Goal: Task Accomplishment & Management: Use online tool/utility

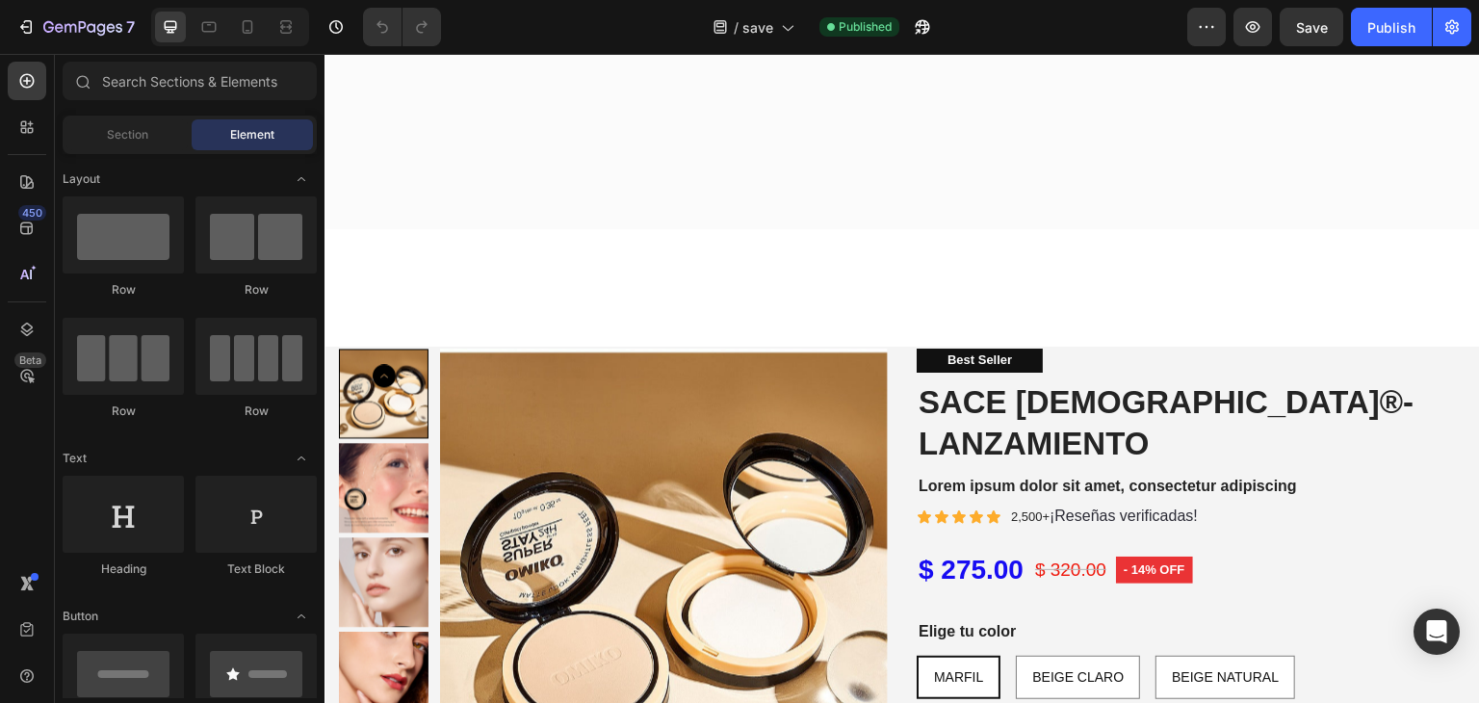
scroll to position [3139, 0]
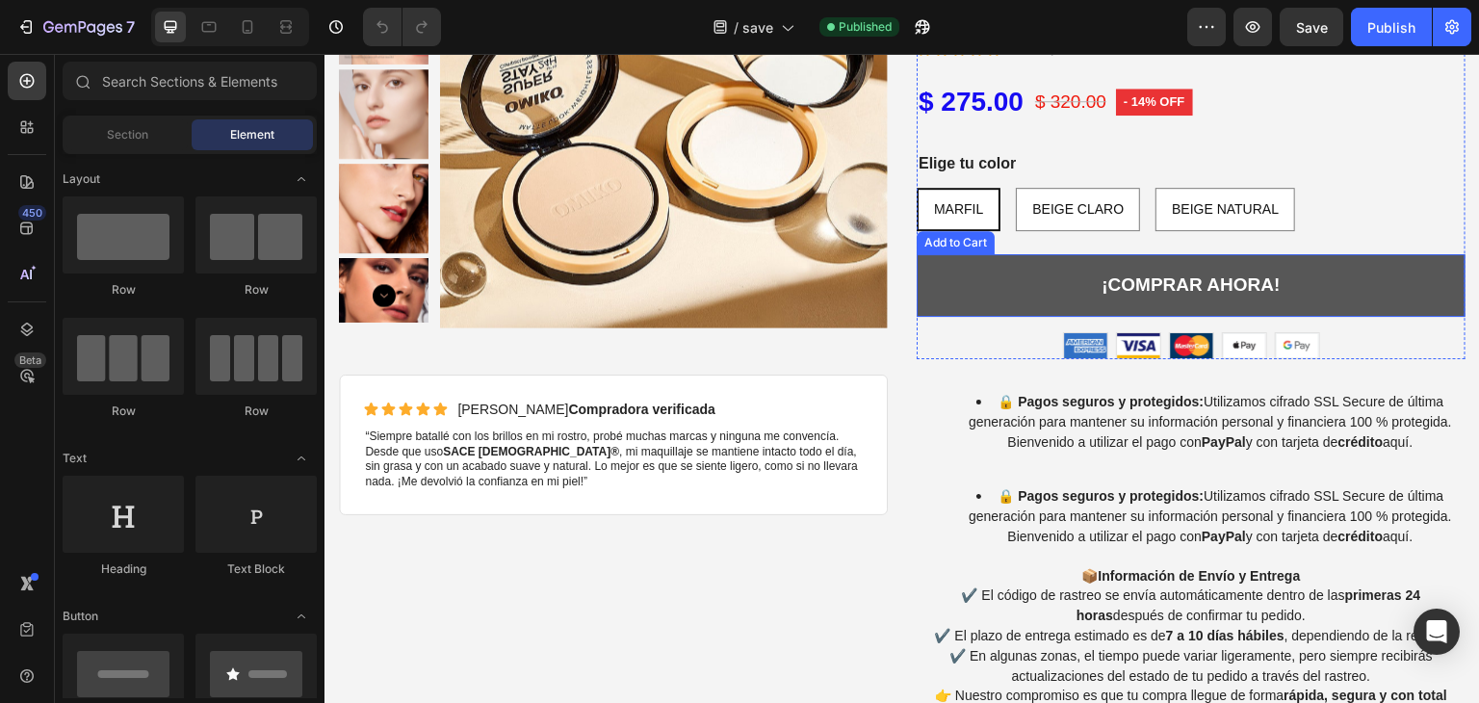
click at [1296, 260] on button "¡COMPRAR AHORA!" at bounding box center [1191, 285] width 549 height 63
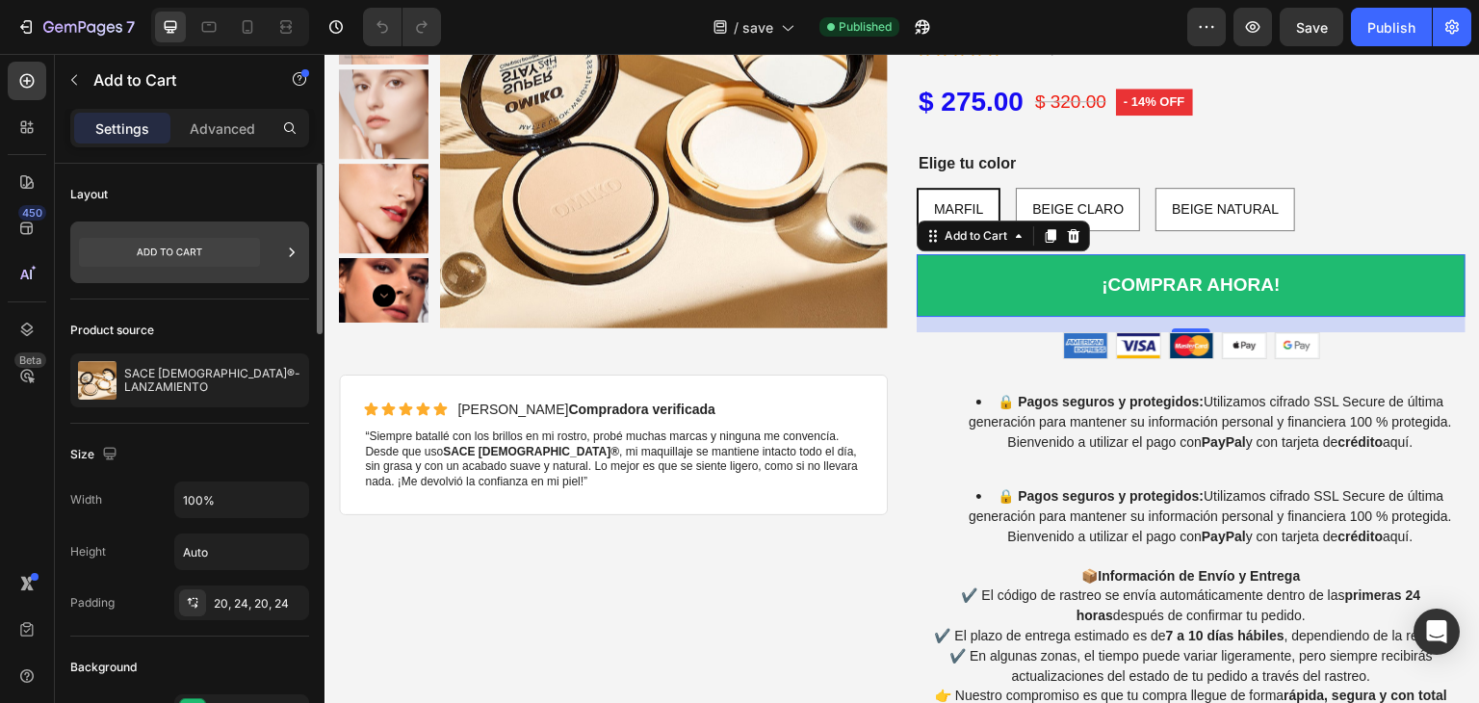
click at [226, 249] on icon at bounding box center [169, 252] width 181 height 29
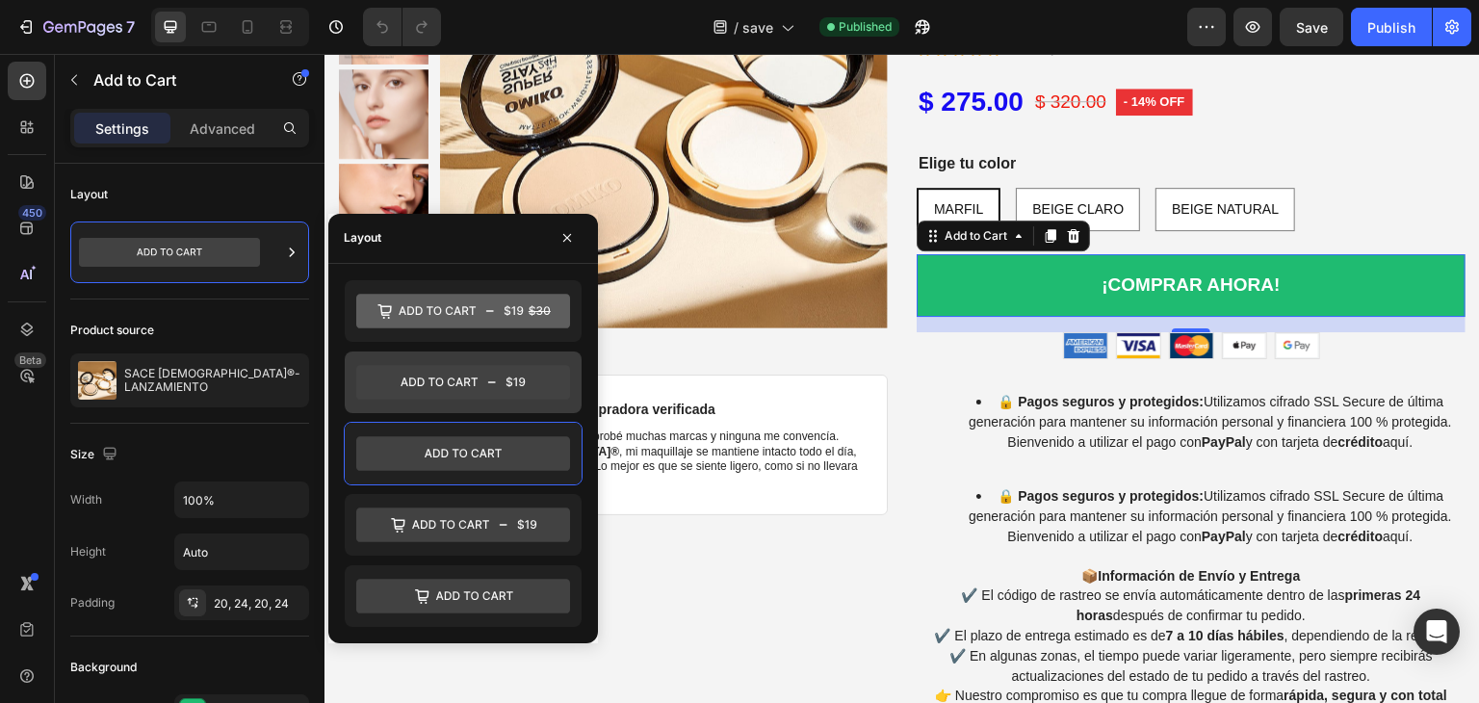
click at [449, 401] on div at bounding box center [463, 382] width 237 height 62
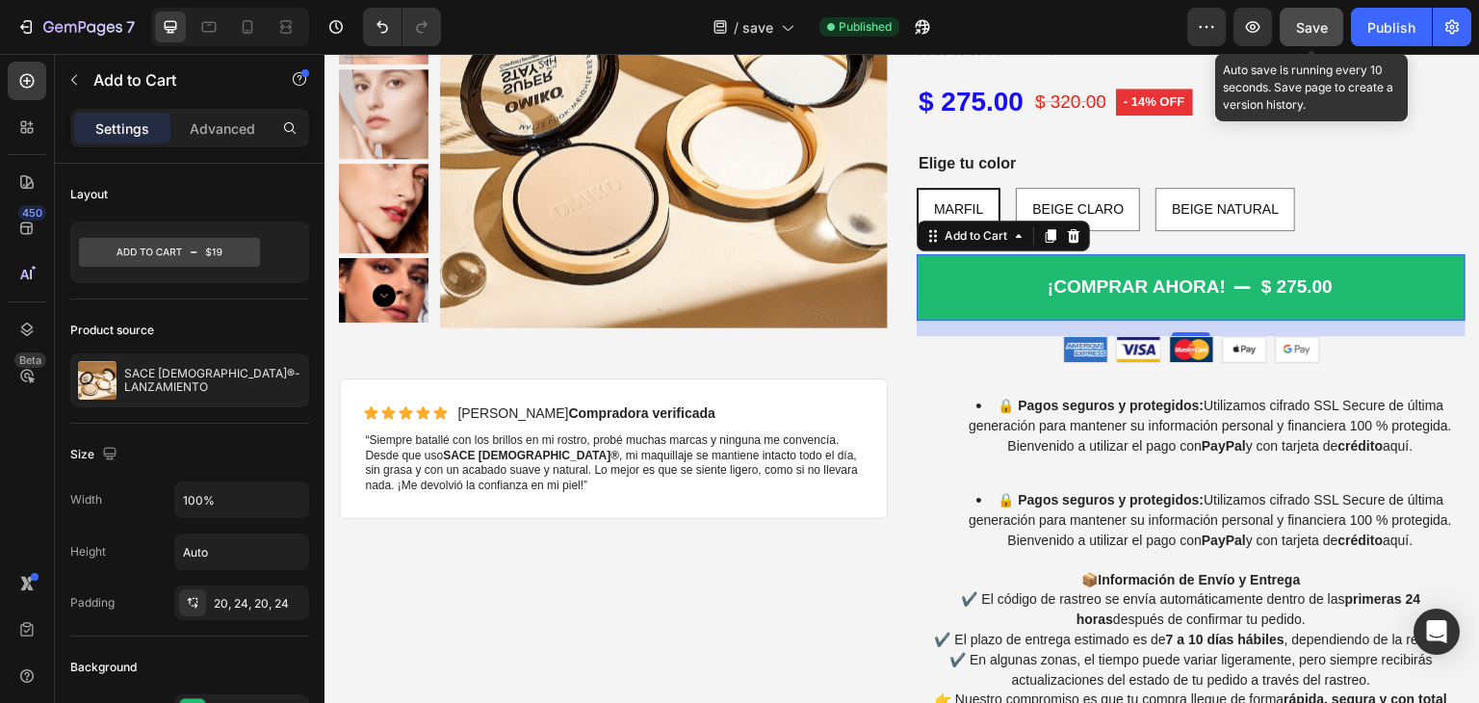
click at [1305, 36] on div "Save" at bounding box center [1312, 27] width 32 height 20
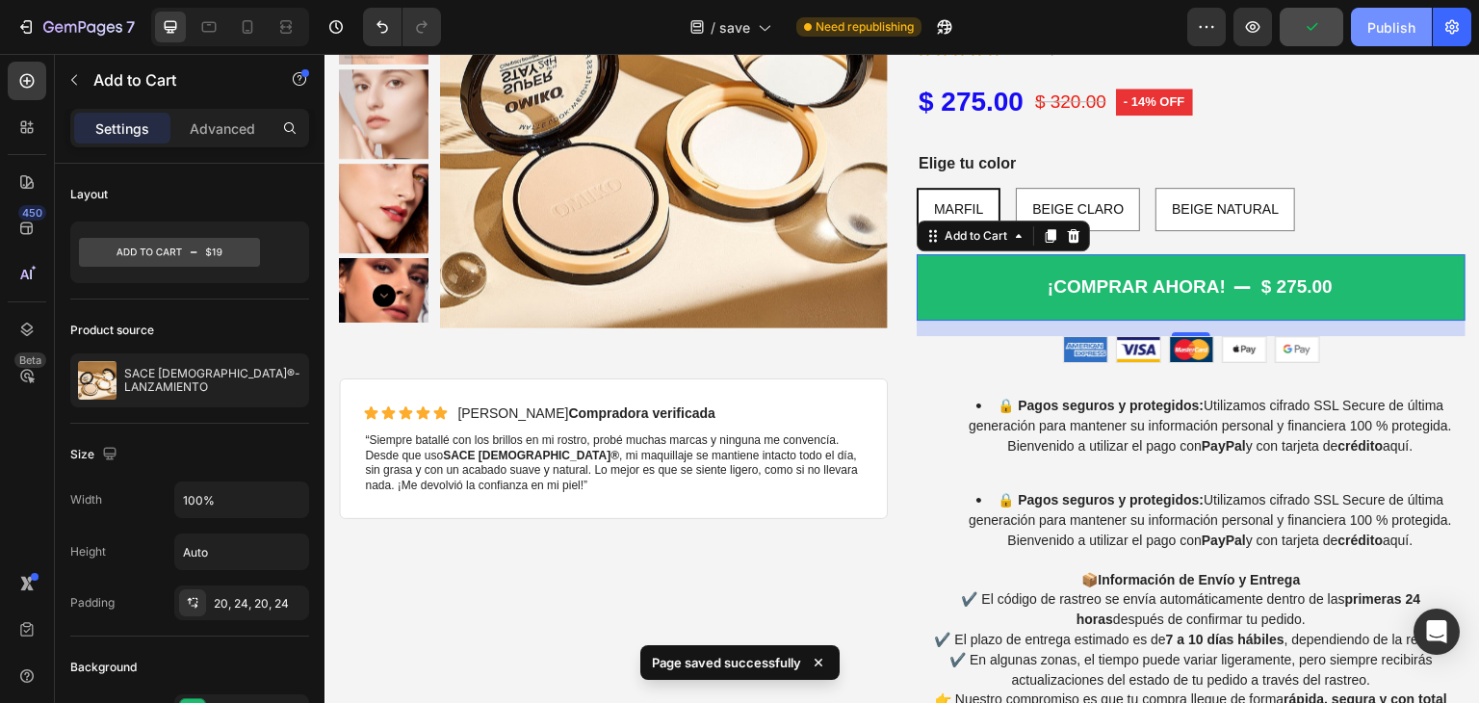
click at [1387, 32] on div "Publish" at bounding box center [1391, 27] width 48 height 20
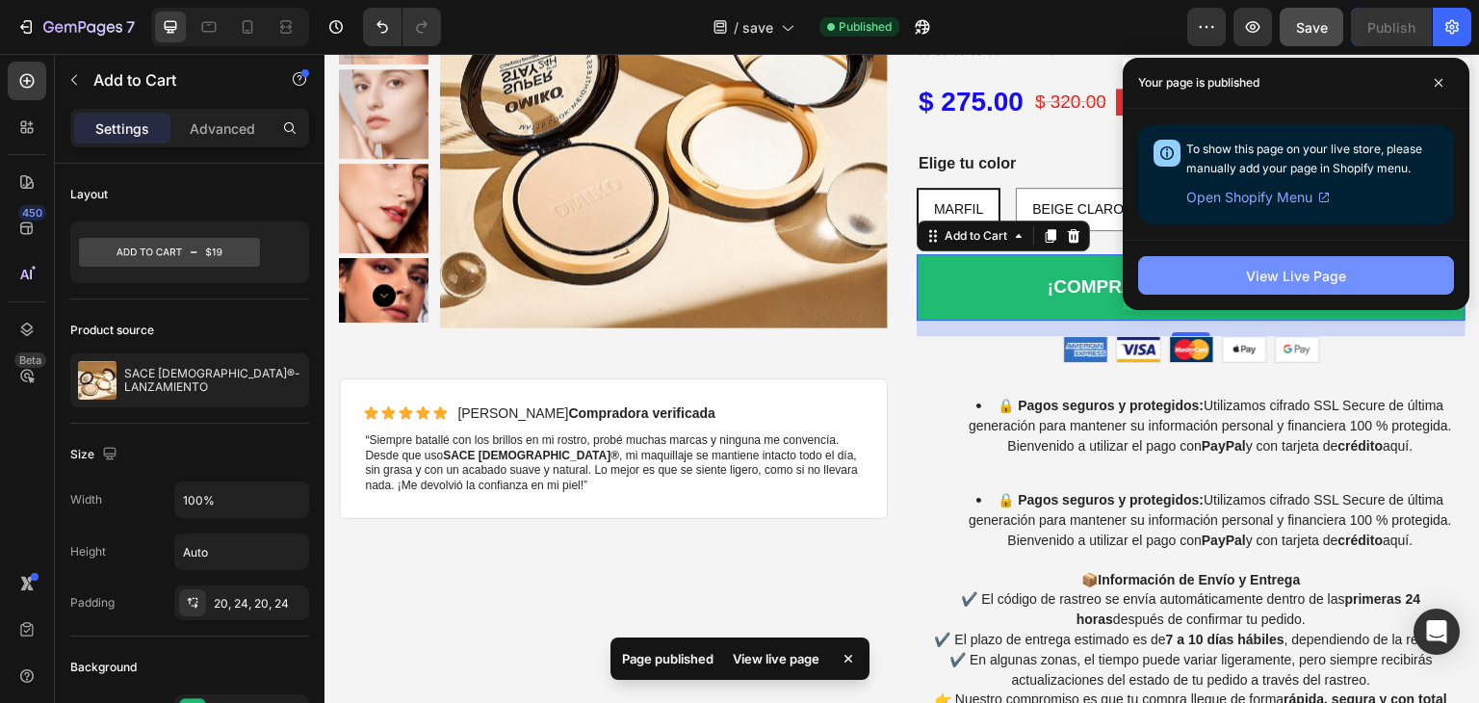
click at [1213, 269] on button "View Live Page" at bounding box center [1296, 275] width 316 height 39
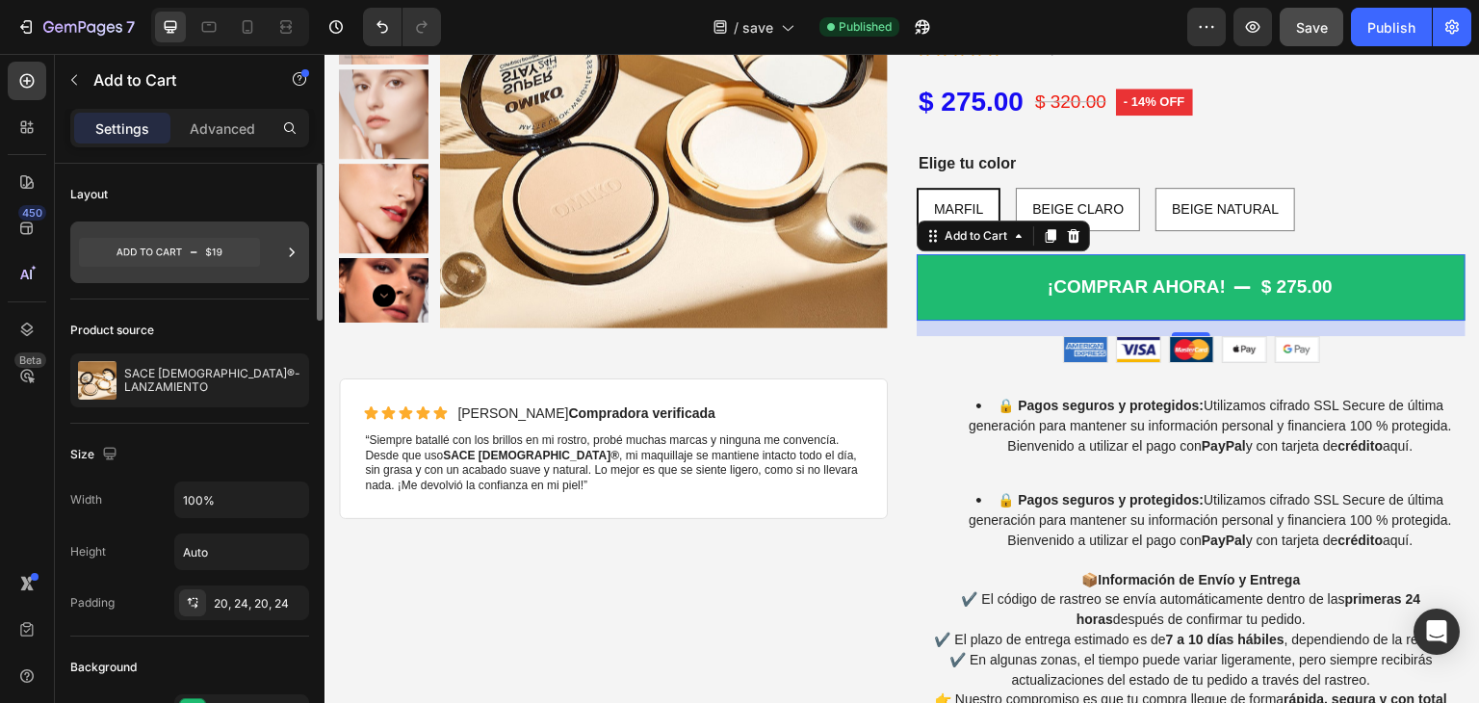
click at [229, 239] on icon at bounding box center [169, 252] width 181 height 29
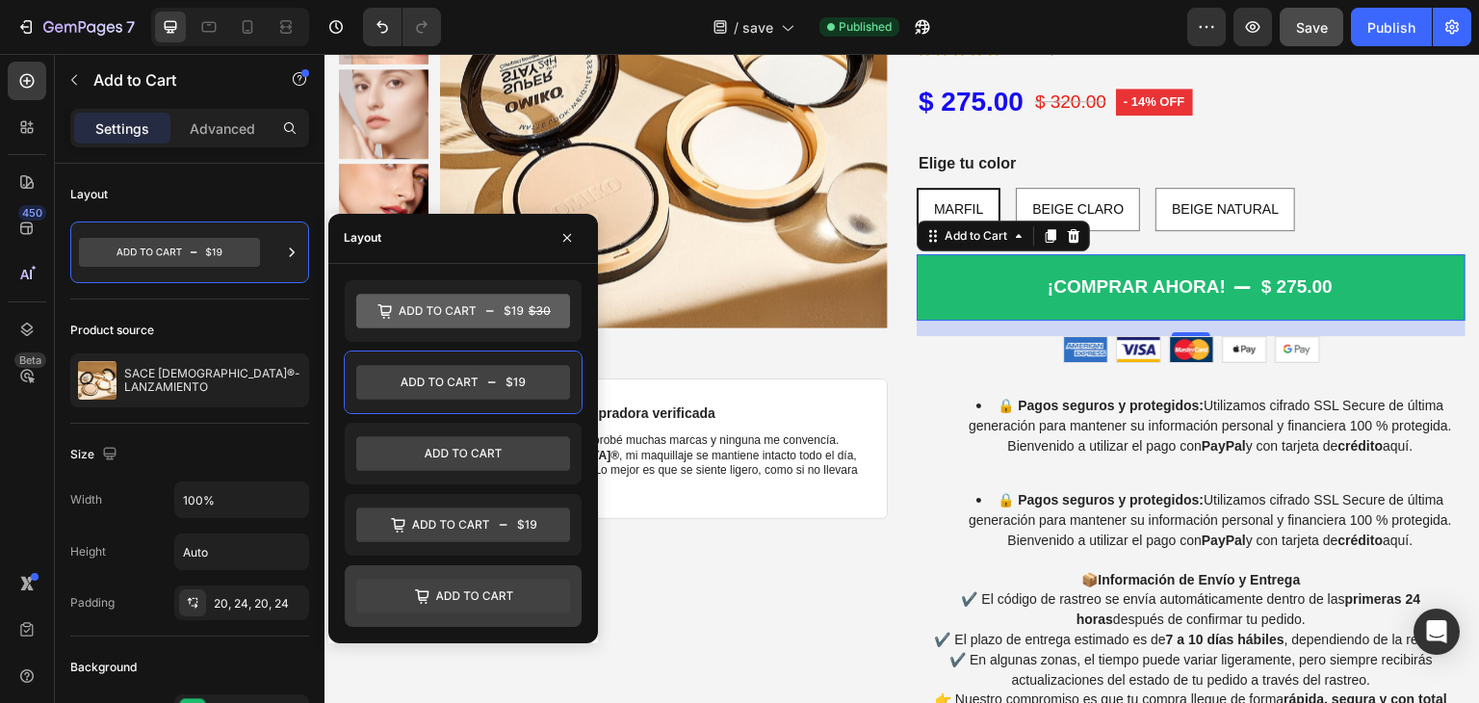
click at [480, 586] on icon at bounding box center [463, 596] width 214 height 35
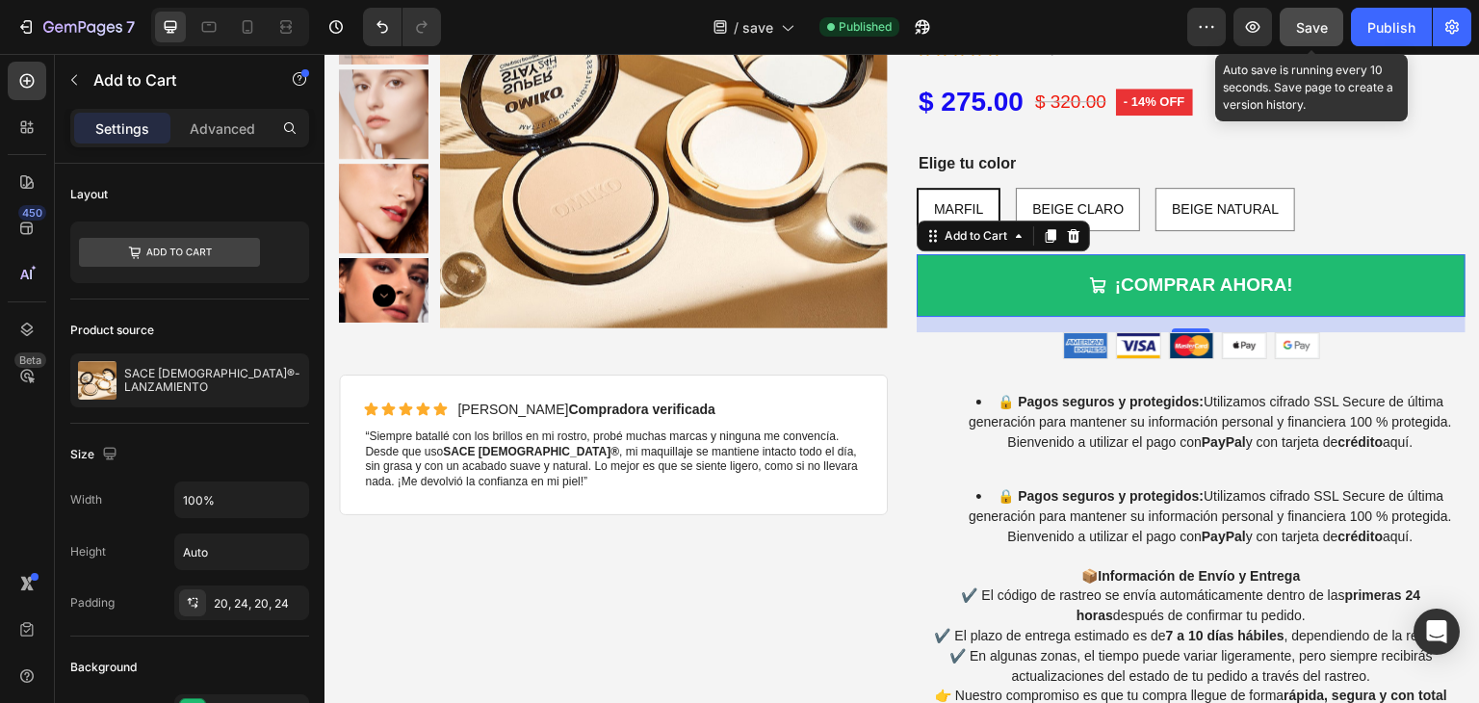
click at [1324, 39] on button "Save" at bounding box center [1312, 27] width 64 height 39
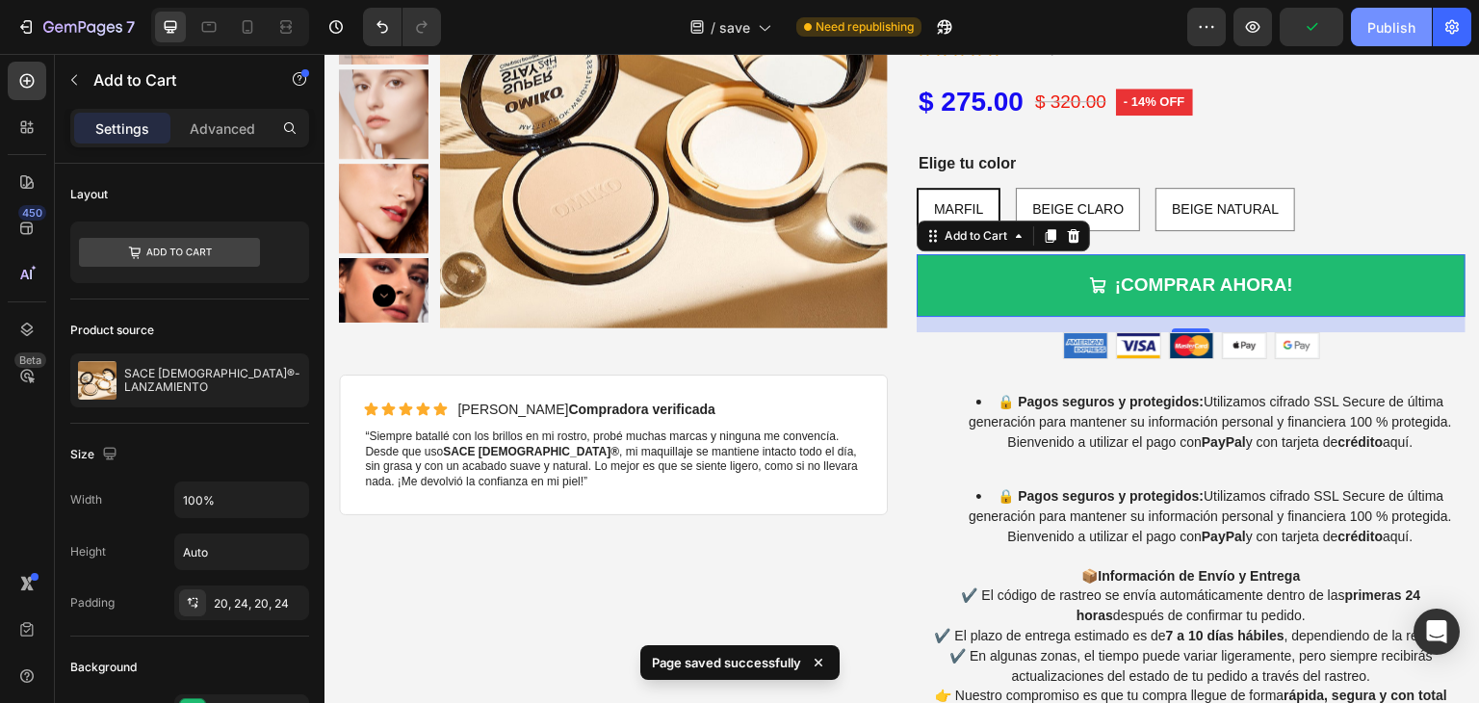
click at [1384, 23] on div "Publish" at bounding box center [1391, 27] width 48 height 20
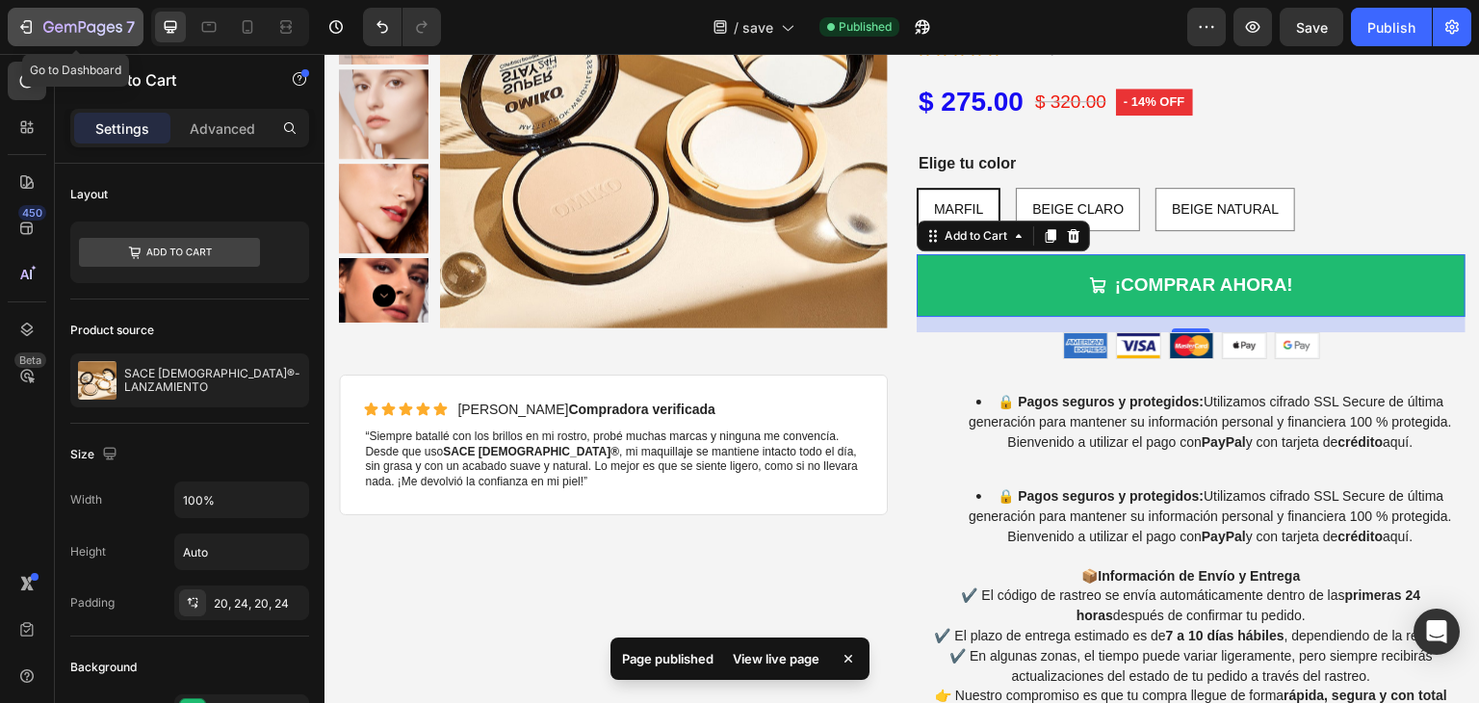
click at [33, 23] on icon "button" at bounding box center [25, 26] width 19 height 19
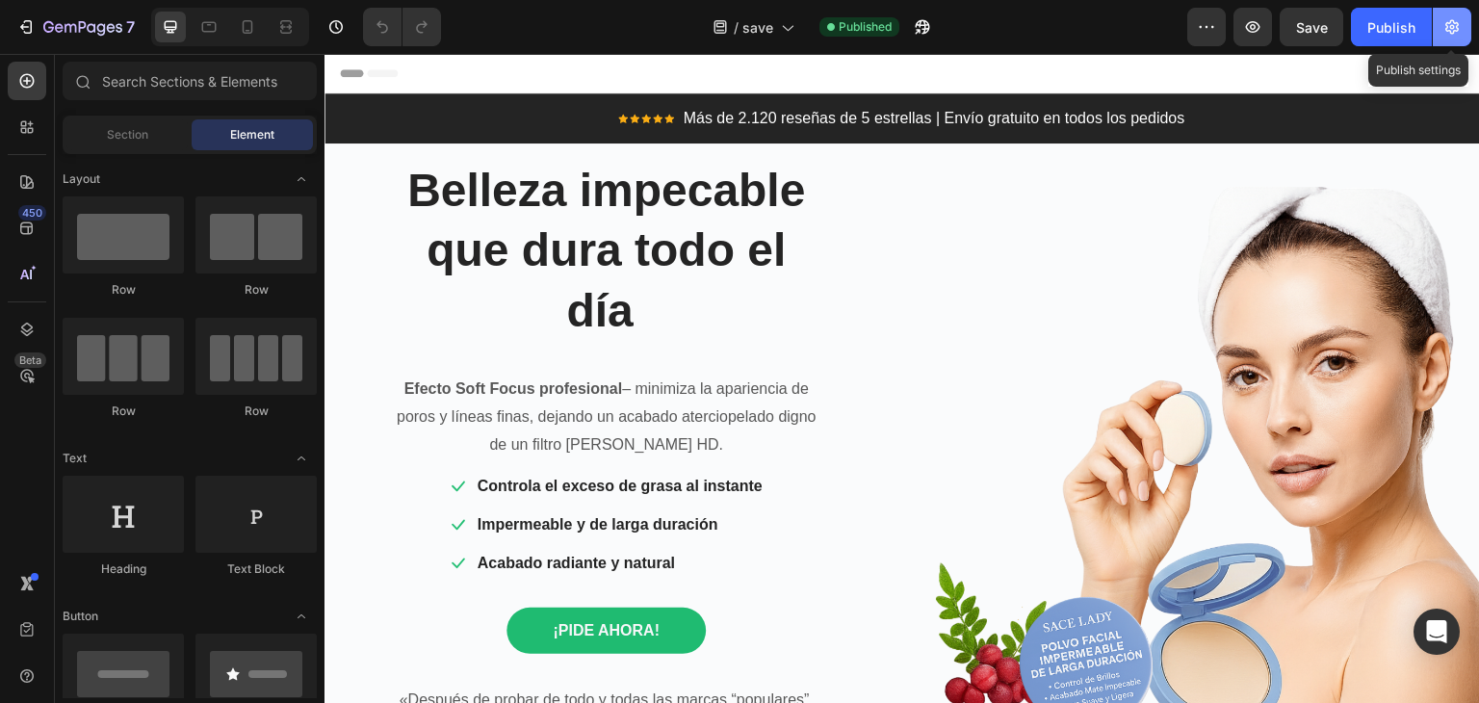
click at [1462, 19] on button "button" at bounding box center [1452, 27] width 39 height 39
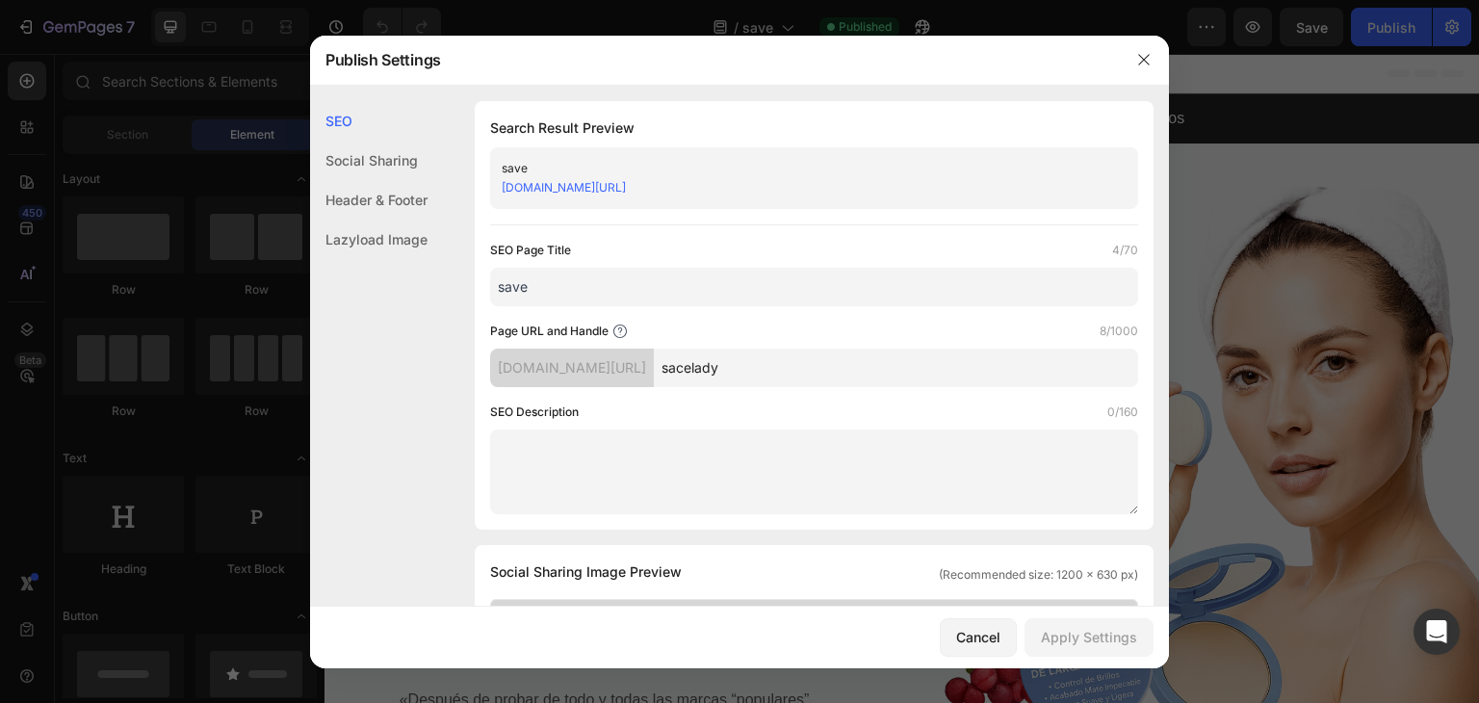
click at [1154, 42] on div at bounding box center [1144, 60] width 50 height 50
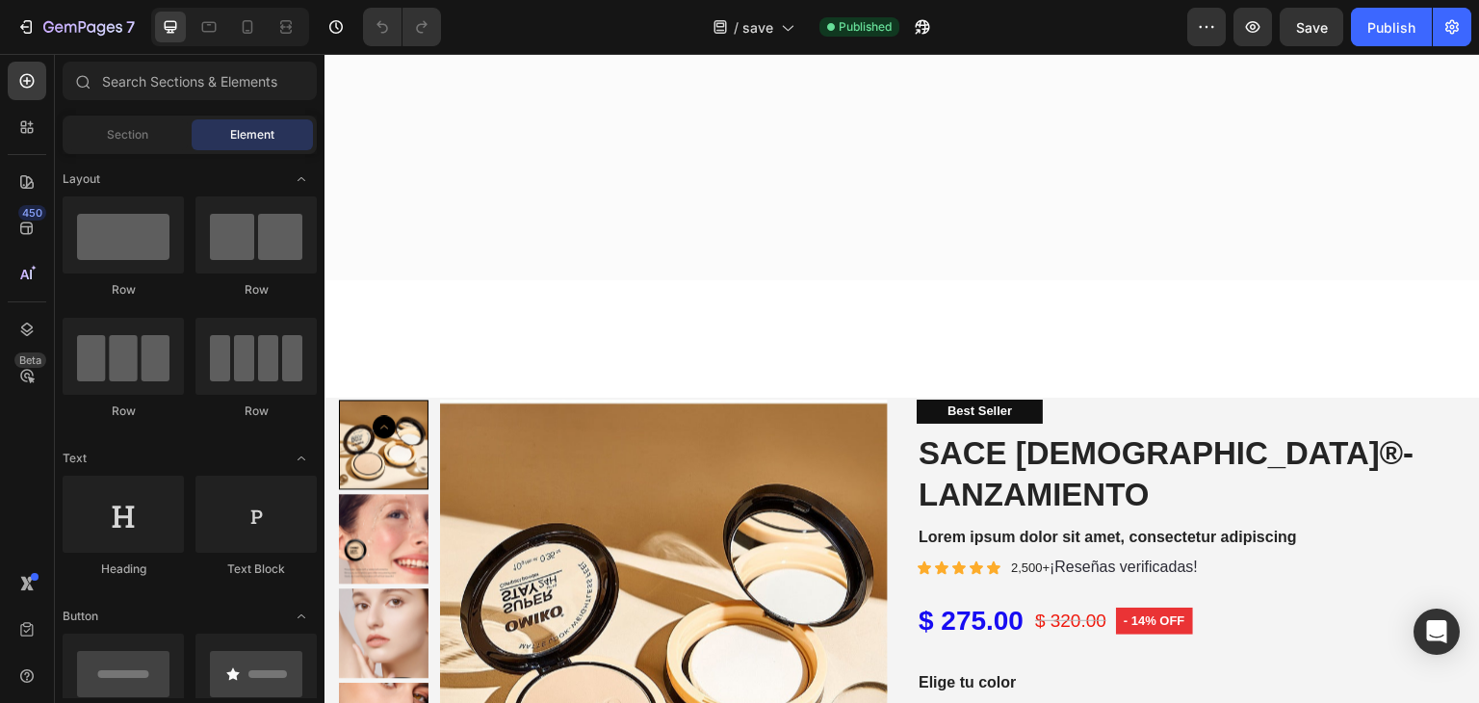
scroll to position [3130, 0]
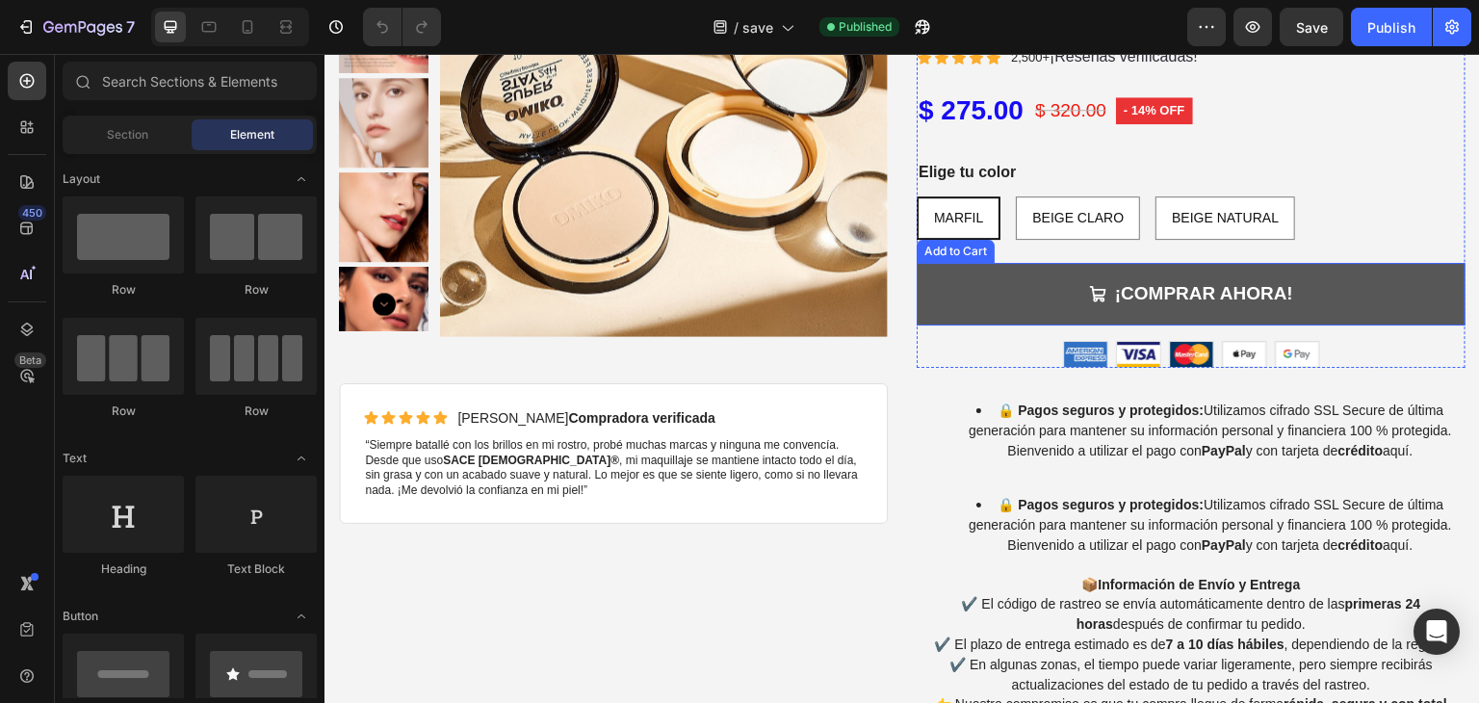
click at [1306, 263] on button "¡COMPRAR AHORA!" at bounding box center [1191, 294] width 549 height 63
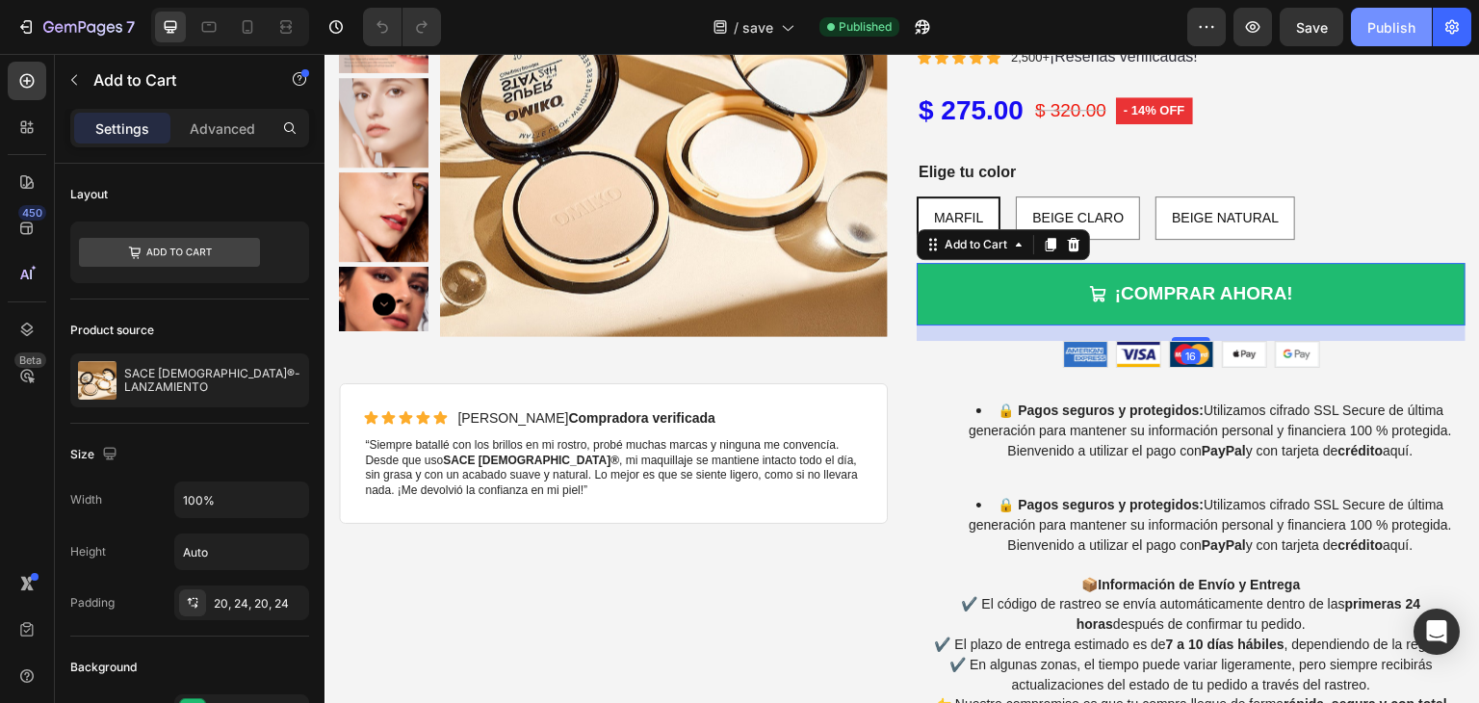
click at [1379, 33] on div "Publish" at bounding box center [1391, 27] width 48 height 20
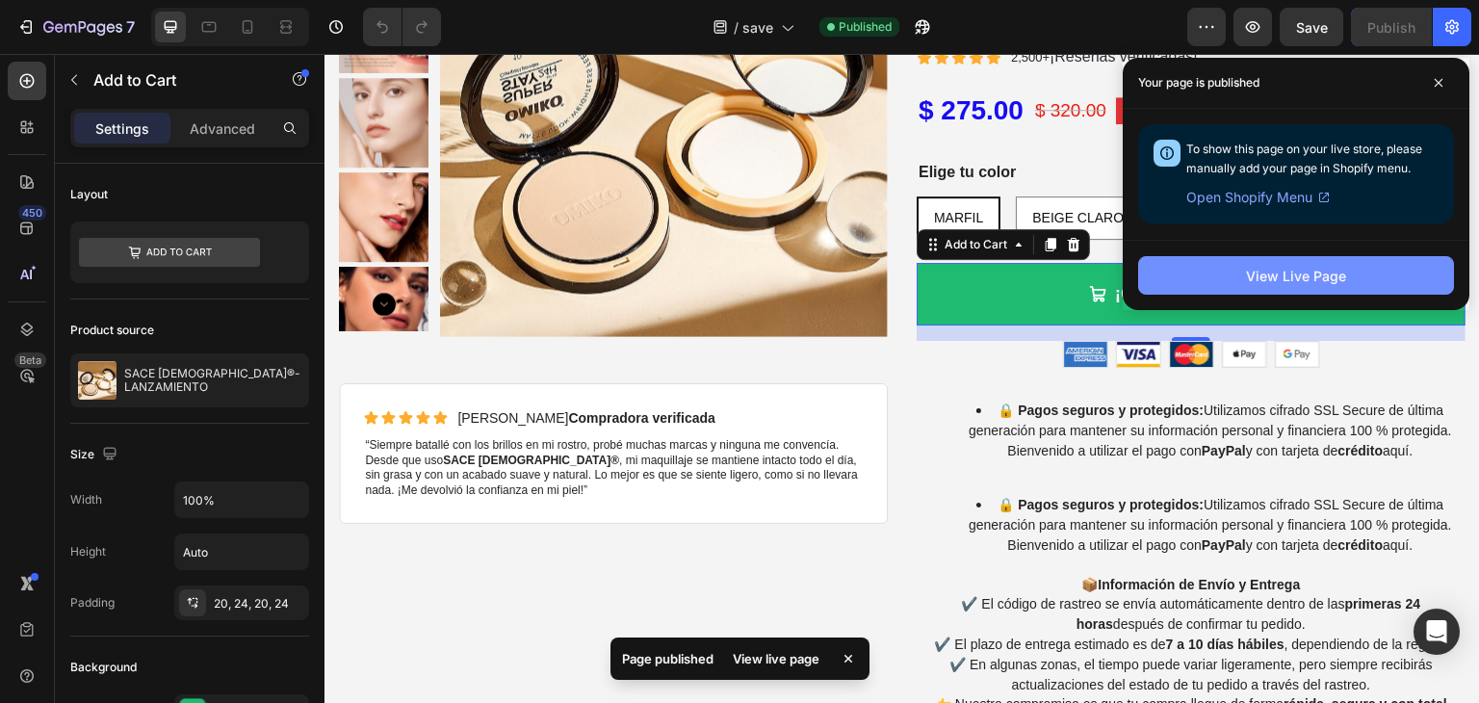
click at [1319, 275] on div "View Live Page" at bounding box center [1296, 276] width 100 height 20
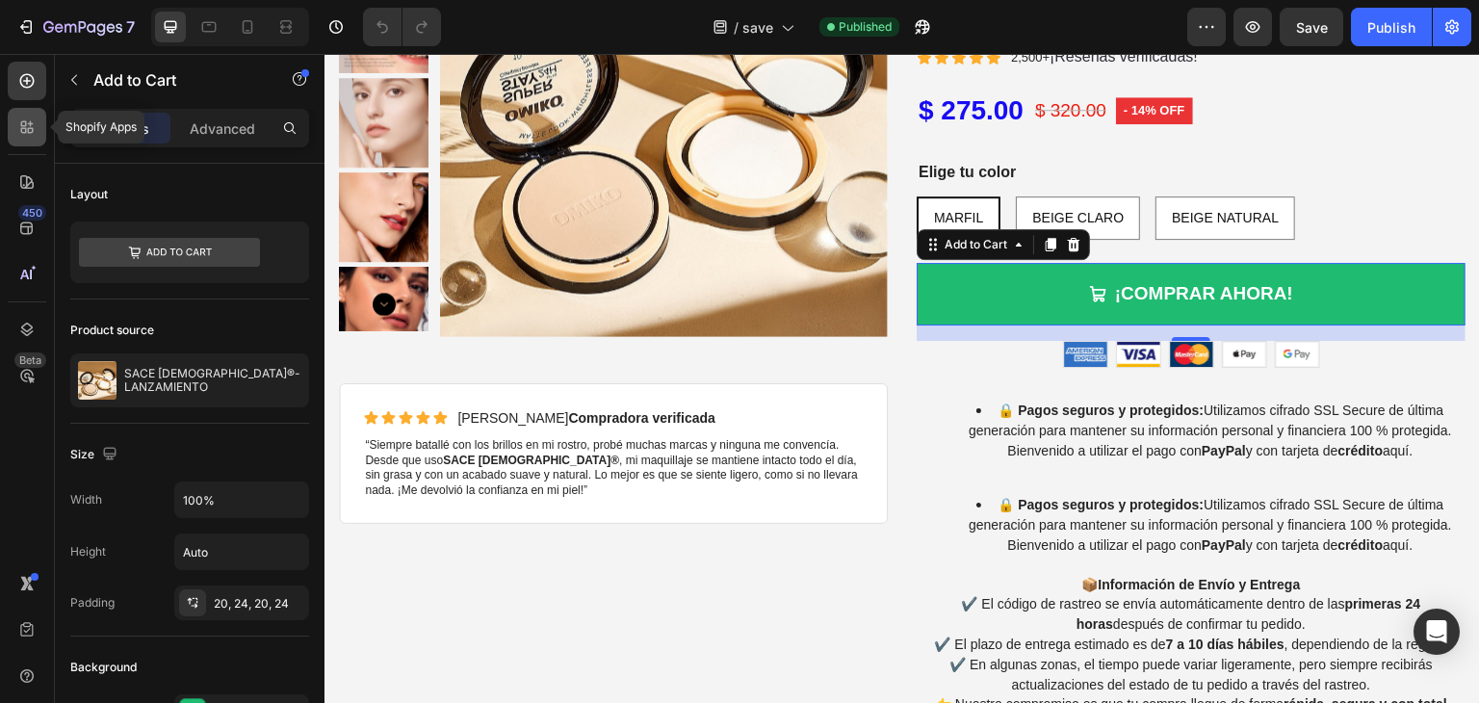
click at [25, 128] on icon at bounding box center [24, 131] width 6 height 6
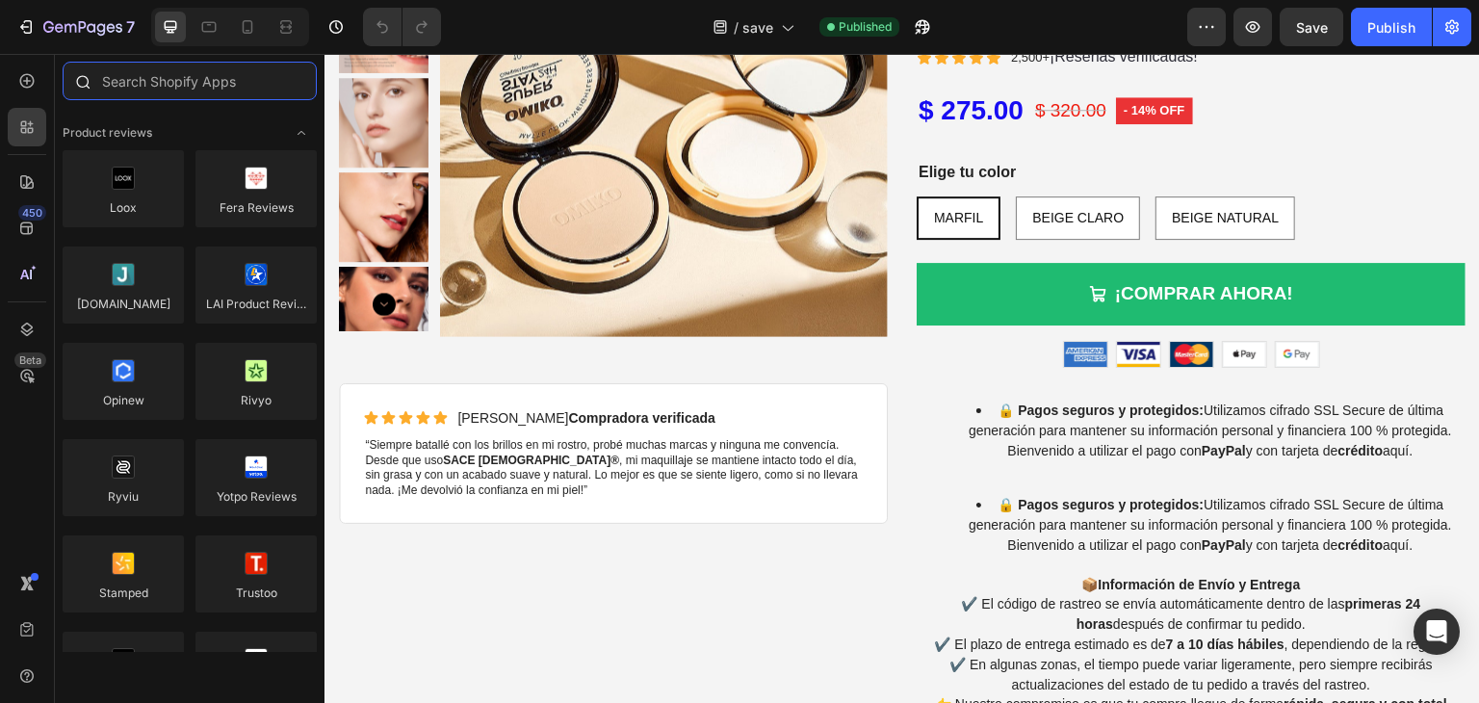
click at [133, 82] on input "text" at bounding box center [190, 81] width 254 height 39
click at [30, 87] on icon at bounding box center [27, 81] width 14 height 14
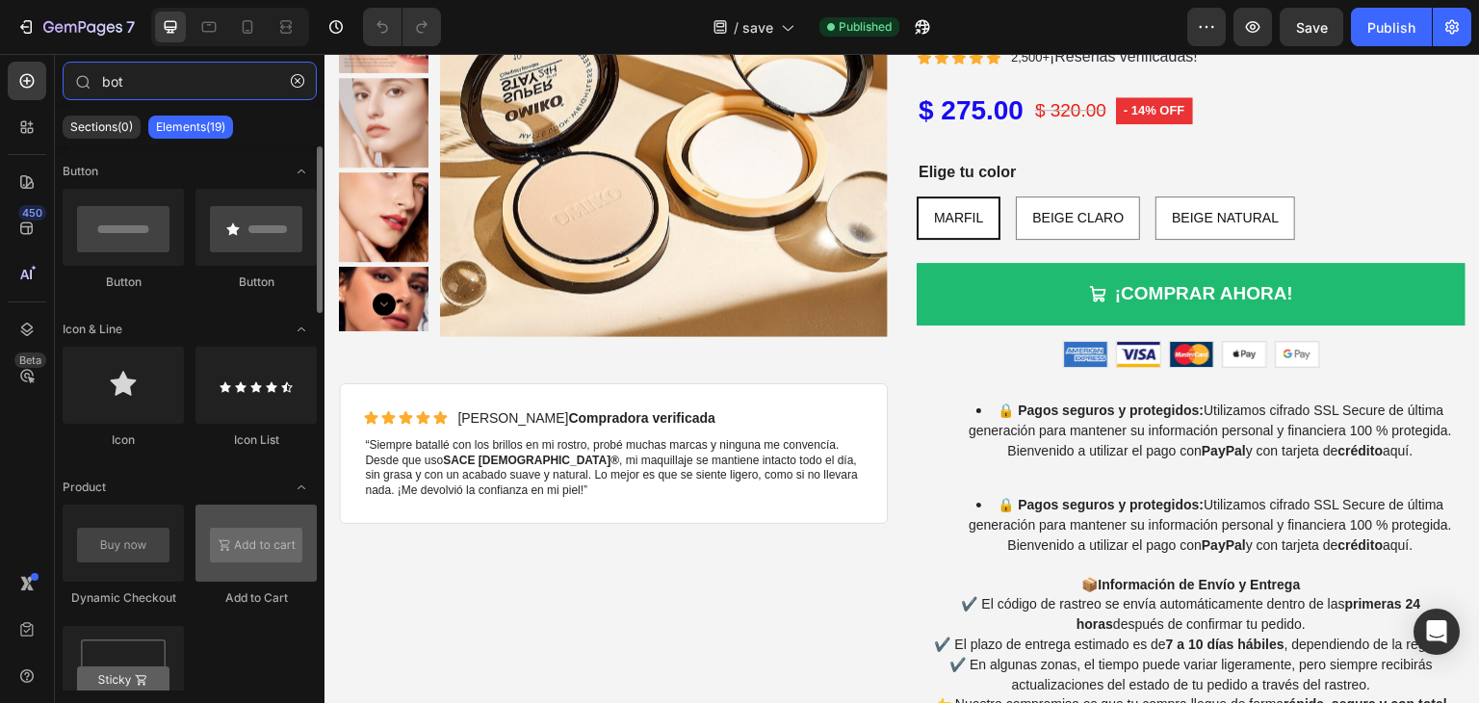
type input "bot"
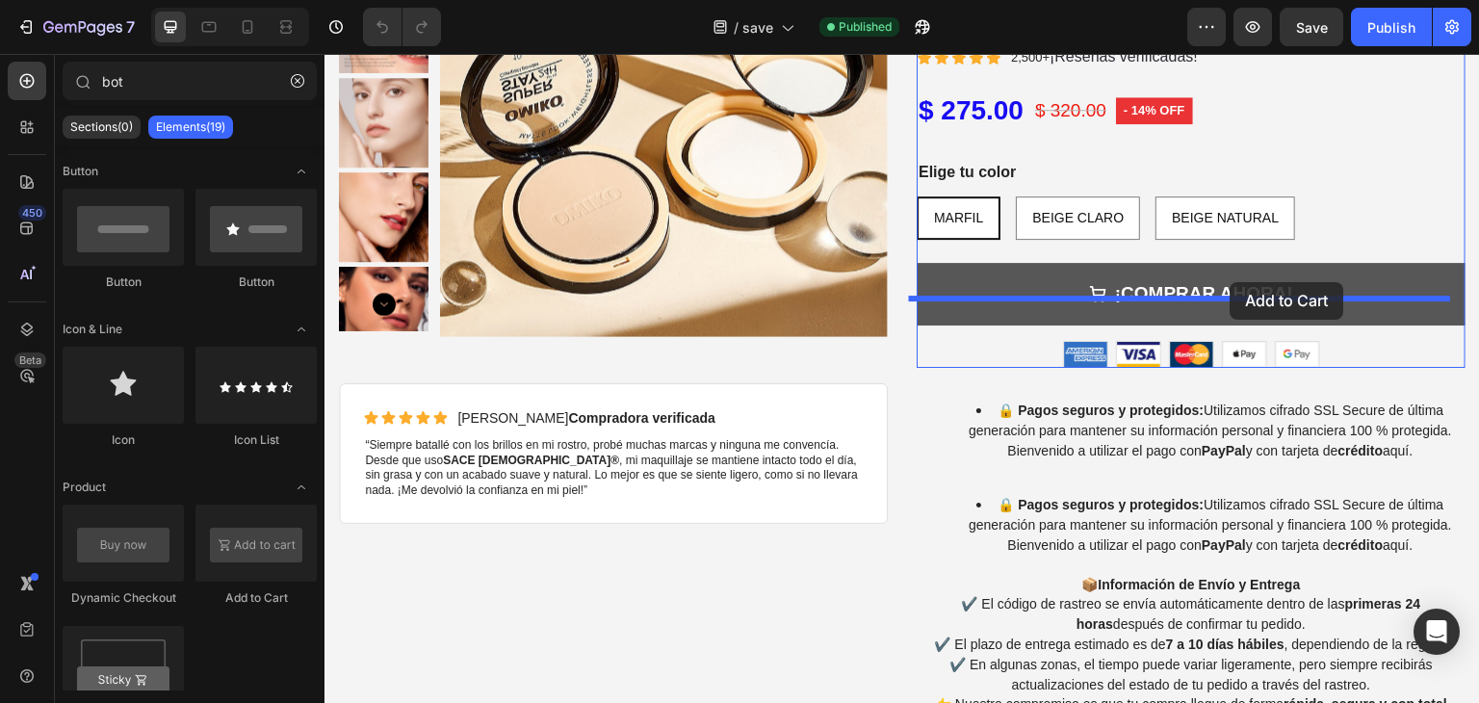
drag, startPoint x: 575, startPoint y: 589, endPoint x: 1245, endPoint y: 279, distance: 738.4
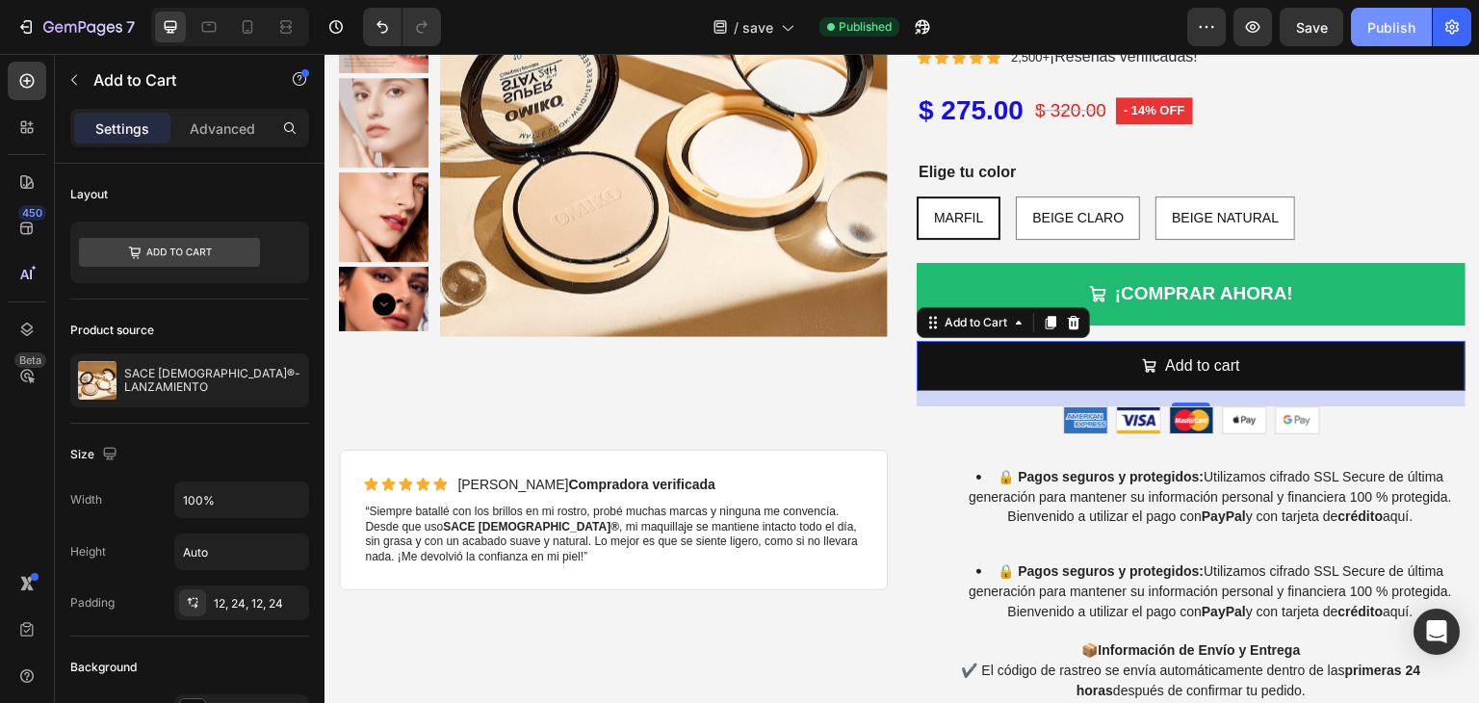
click at [1361, 30] on button "Publish" at bounding box center [1391, 27] width 81 height 39
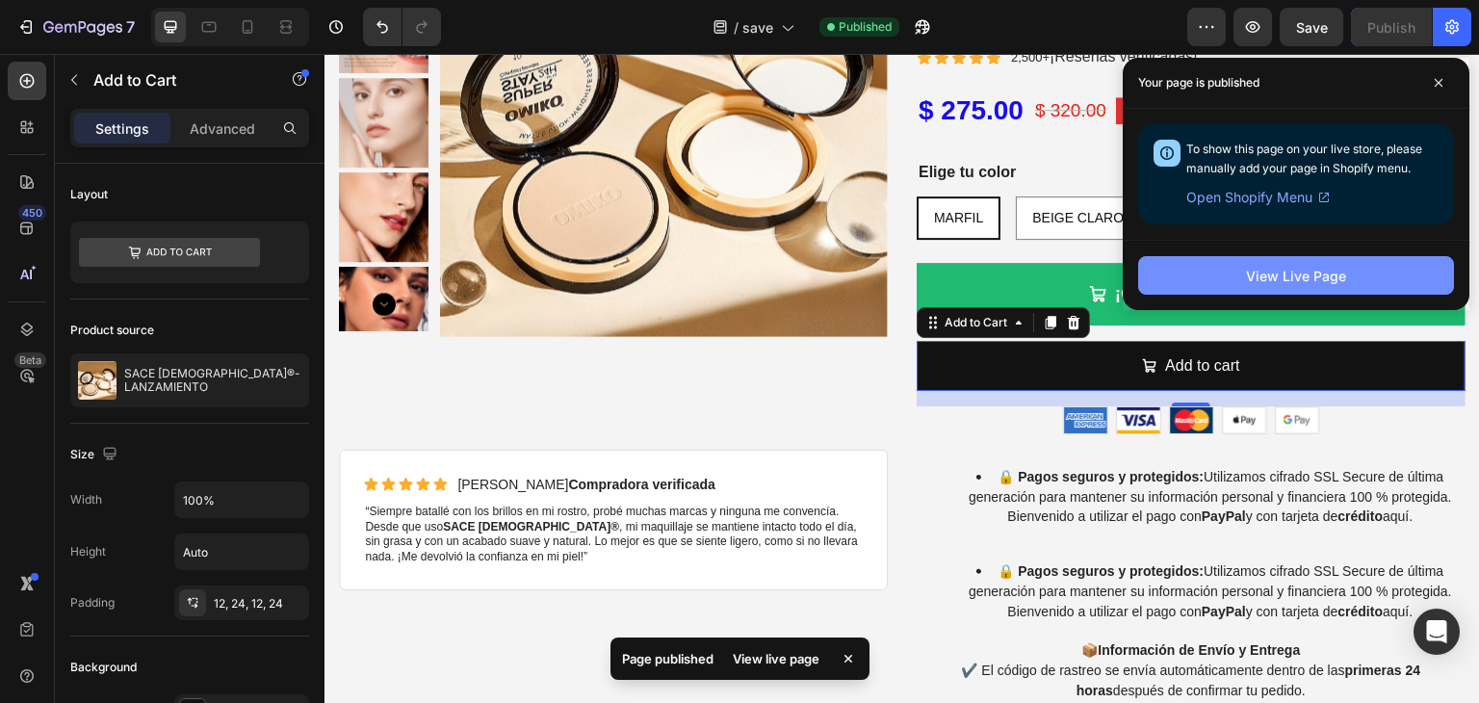
click at [1256, 270] on div "View Live Page" at bounding box center [1296, 276] width 100 height 20
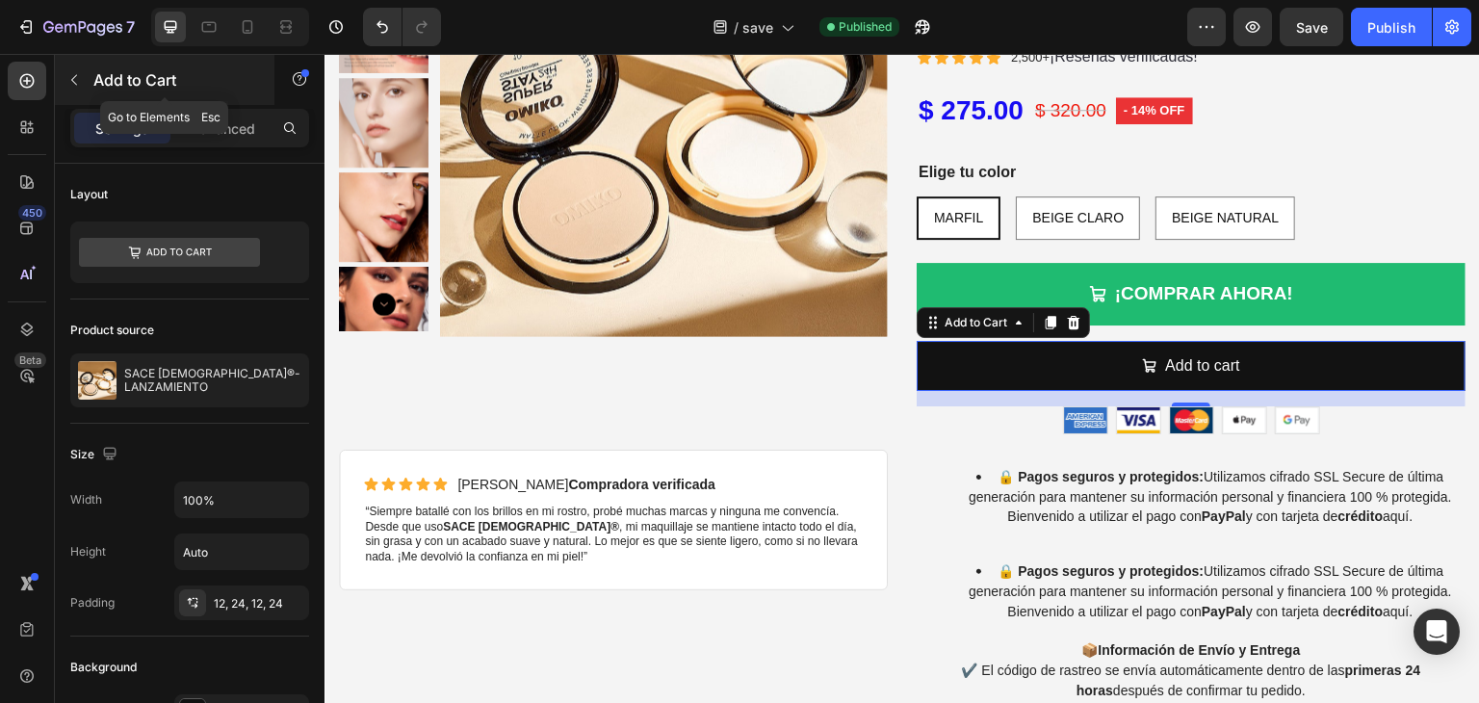
click at [77, 84] on icon "button" at bounding box center [73, 79] width 15 height 15
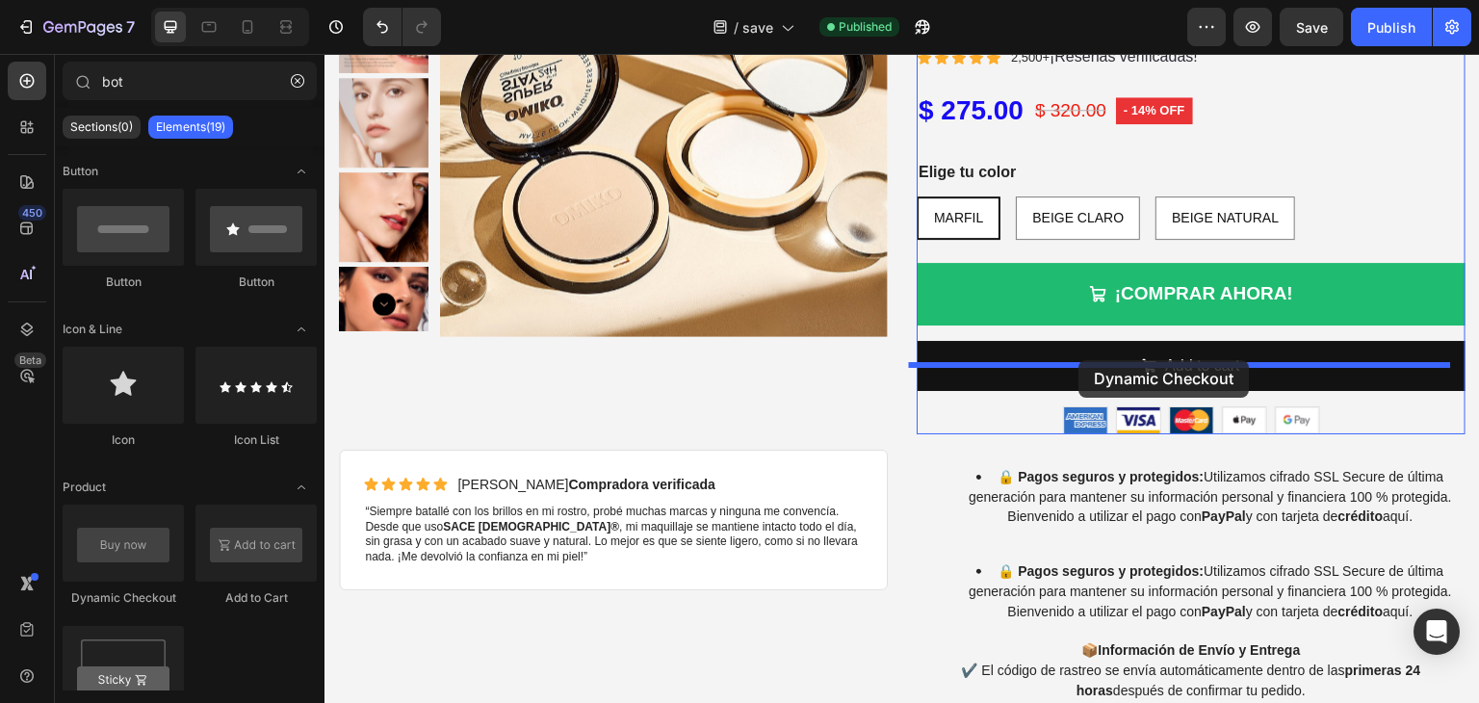
drag, startPoint x: 466, startPoint y: 583, endPoint x: 1090, endPoint y: 356, distance: 663.7
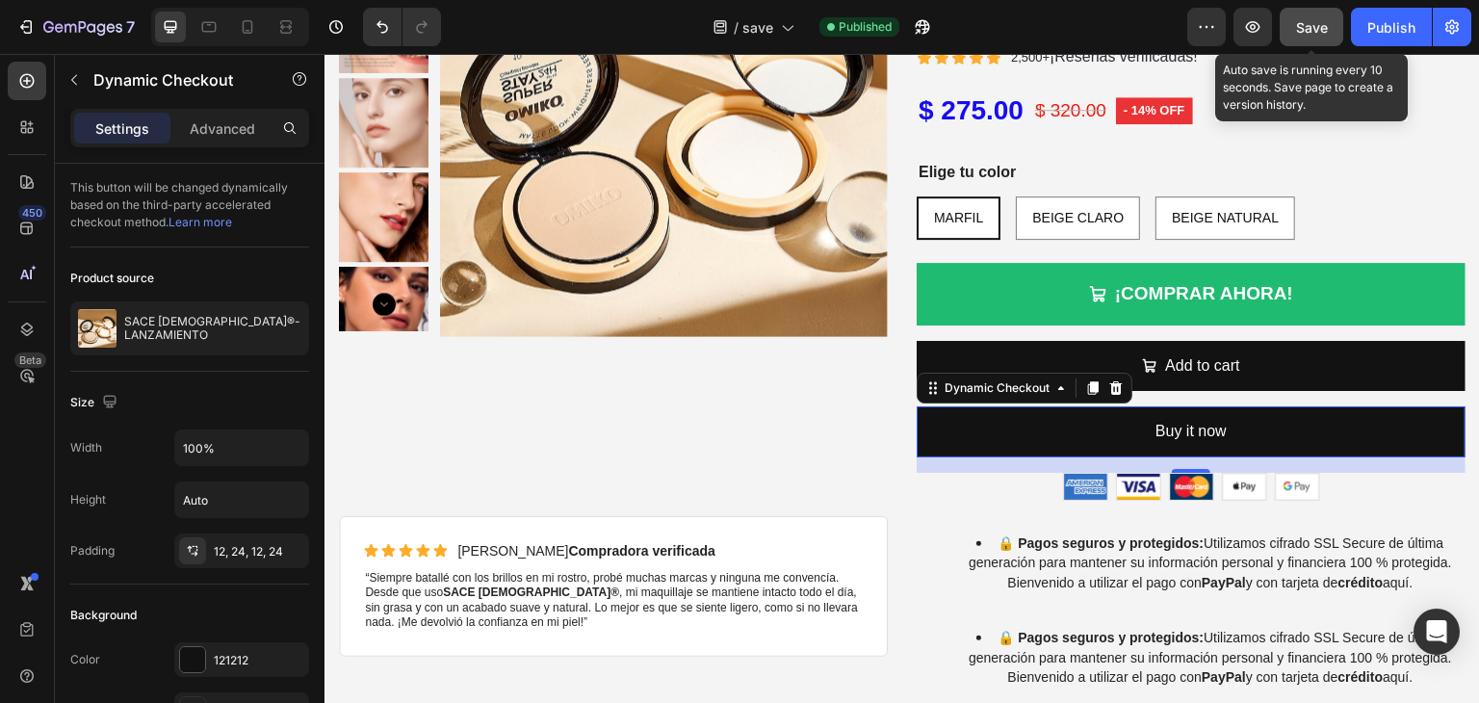
click at [1321, 23] on span "Save" at bounding box center [1312, 27] width 32 height 16
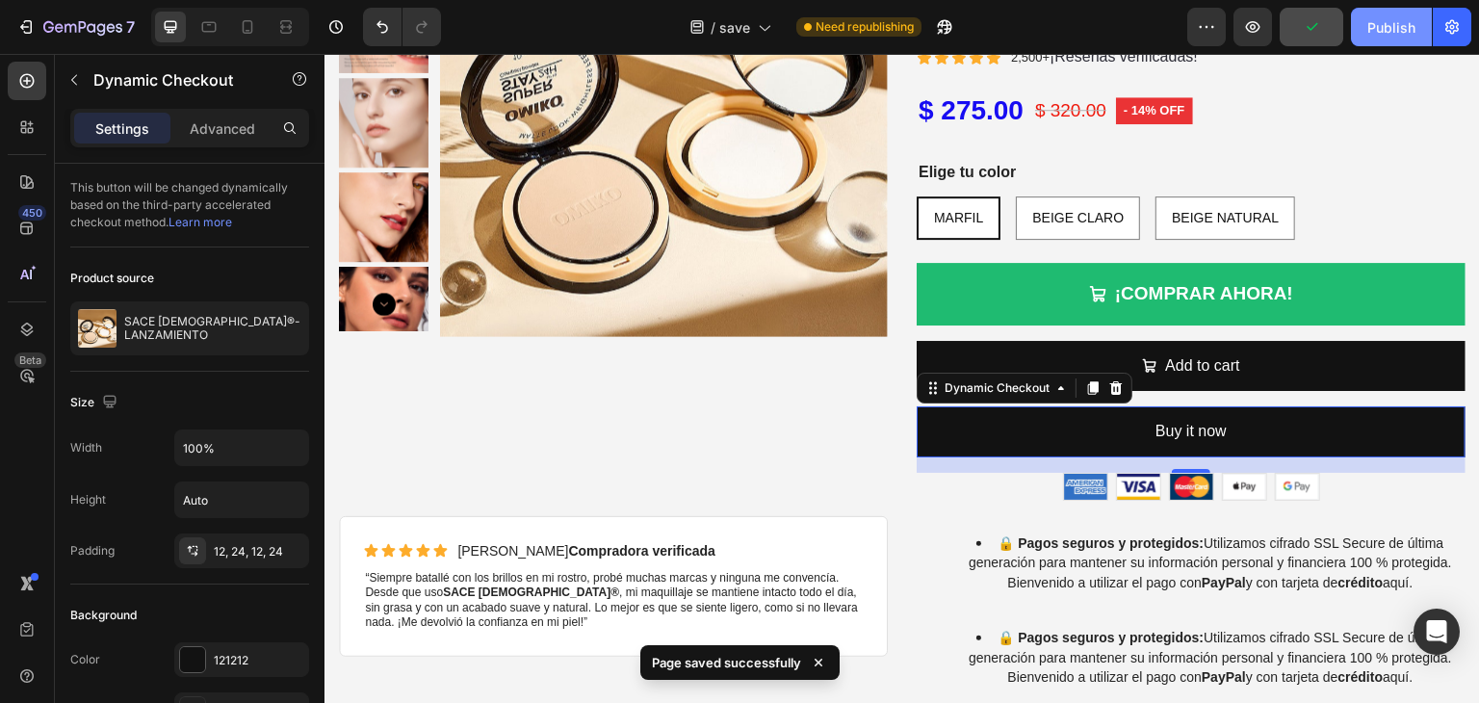
click at [1383, 29] on div "Publish" at bounding box center [1391, 27] width 48 height 20
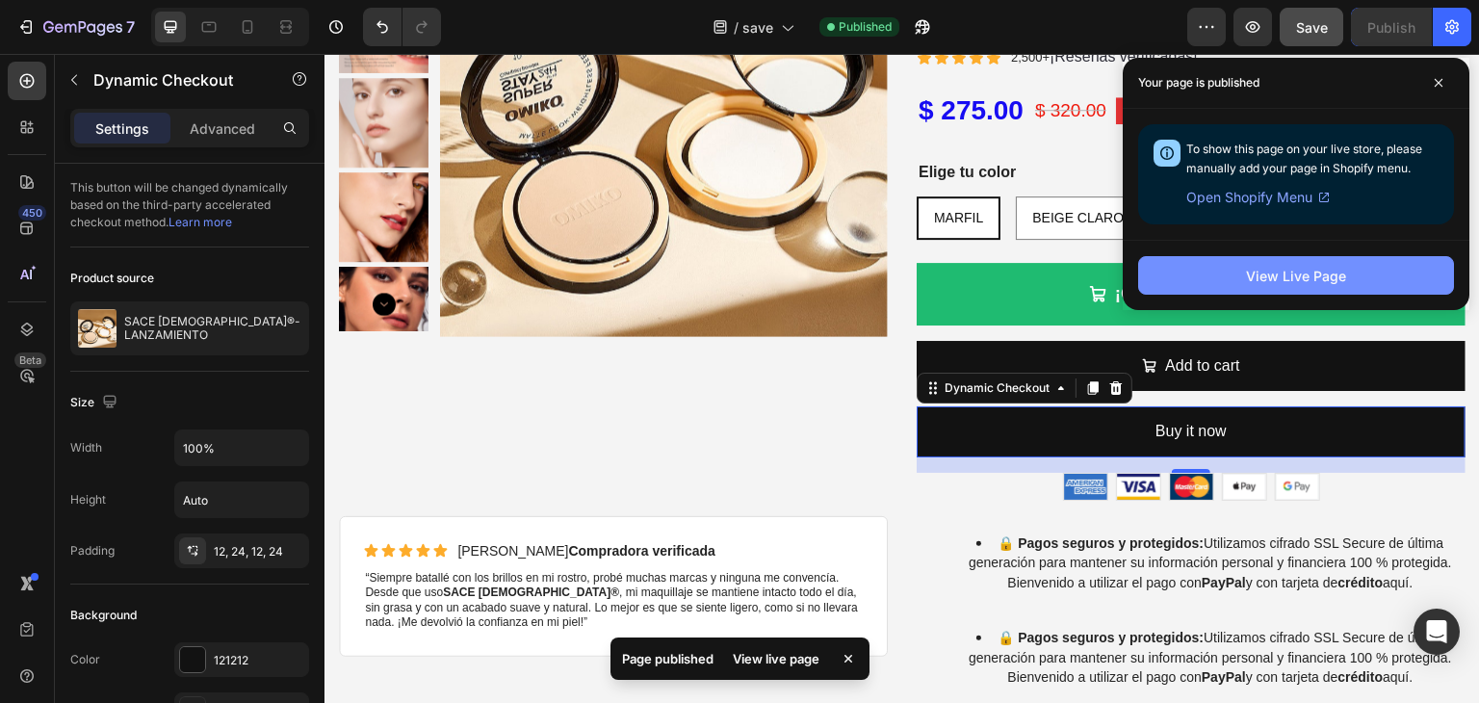
click at [1259, 266] on div "View Live Page" at bounding box center [1296, 276] width 100 height 20
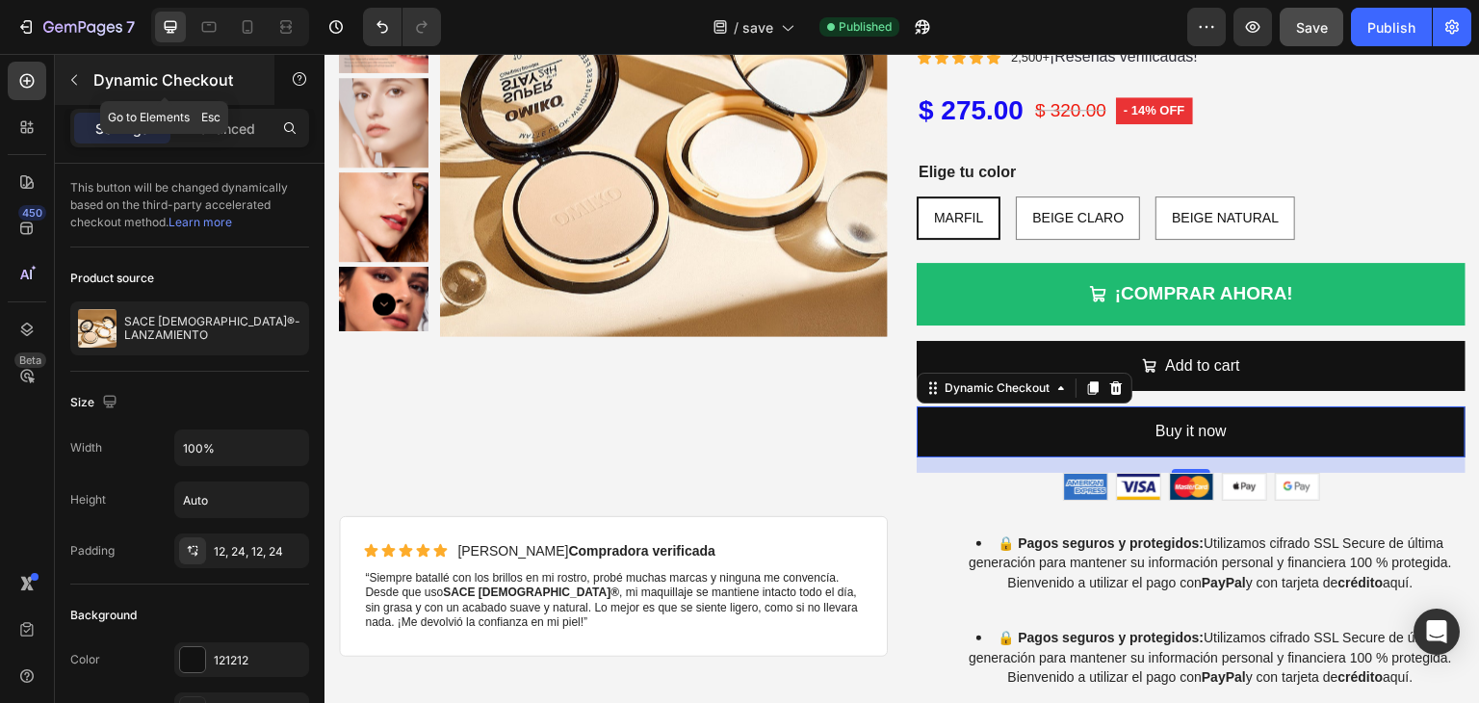
click at [77, 79] on icon "button" at bounding box center [73, 79] width 15 height 15
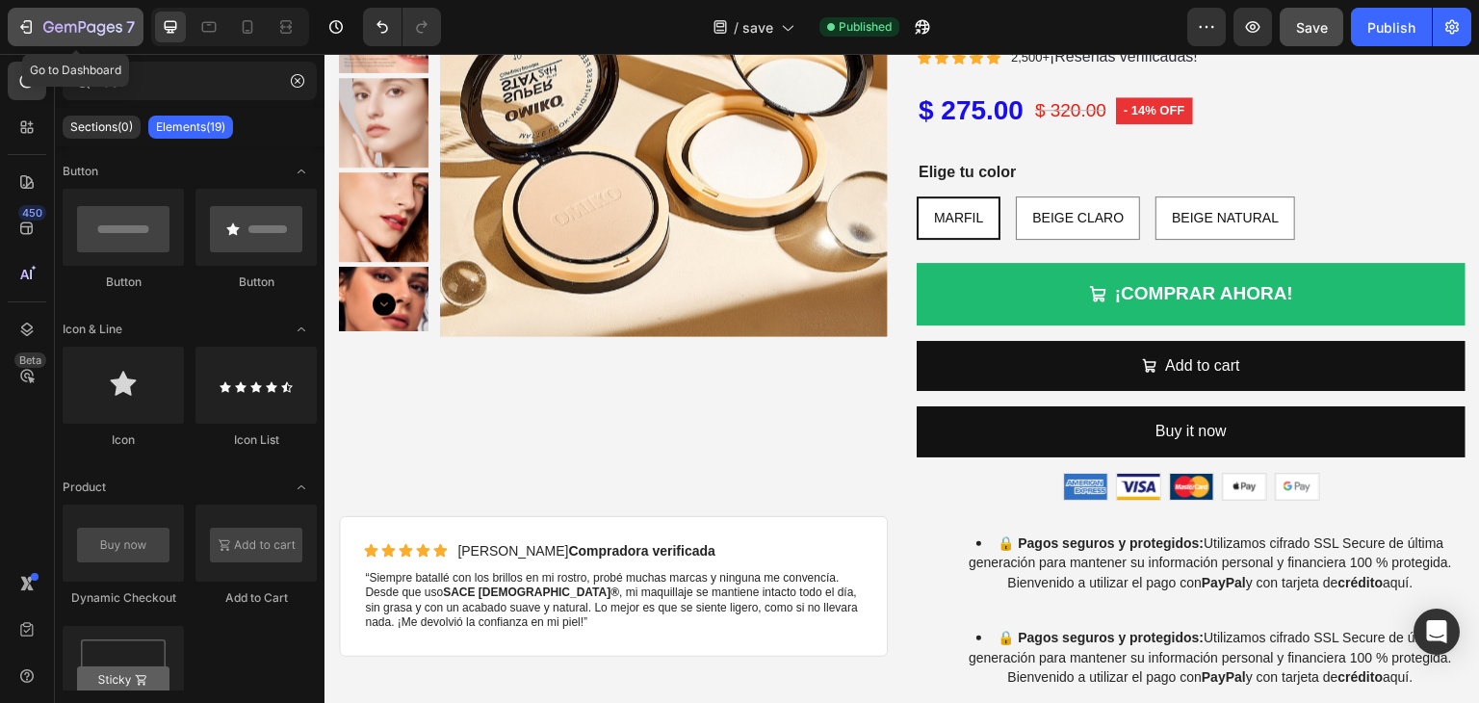
click at [68, 32] on icon "button" at bounding box center [82, 28] width 79 height 16
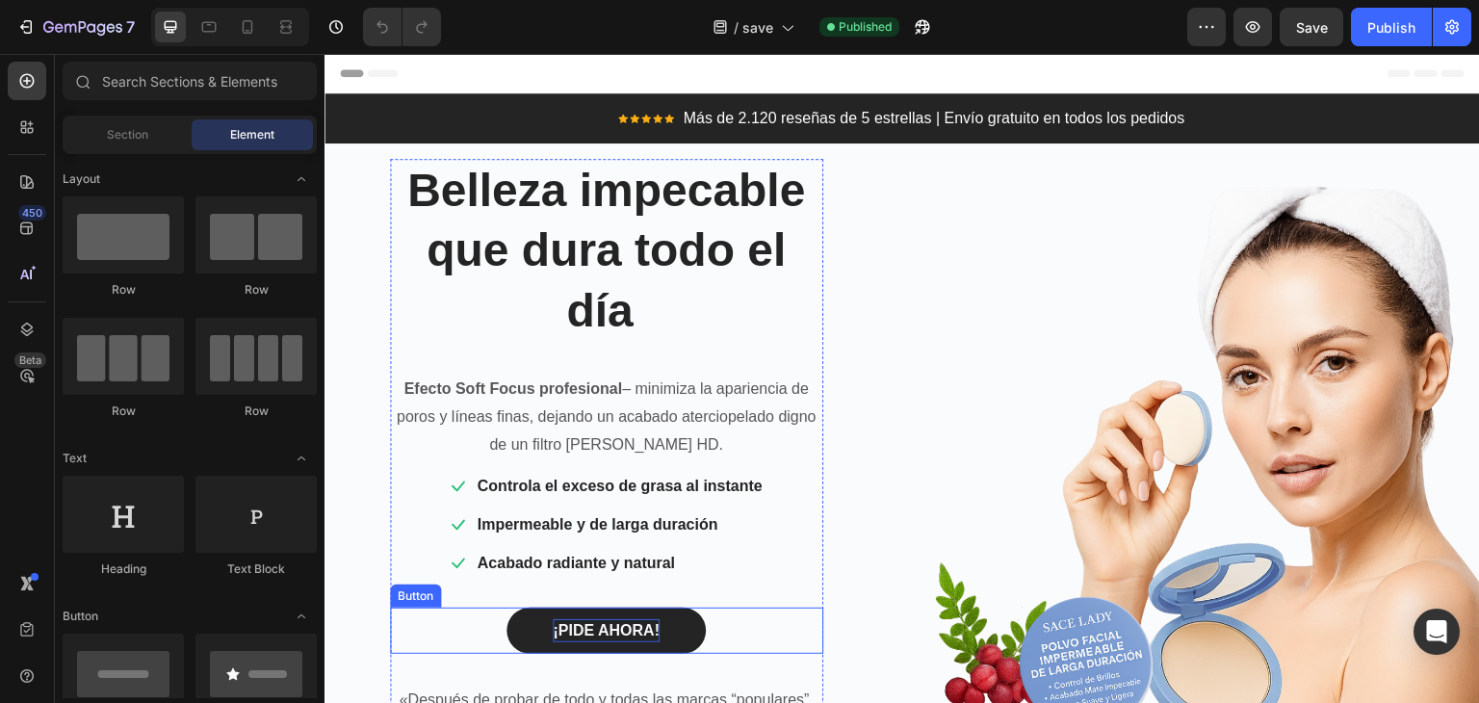
click at [640, 620] on p "¡PIDE AHORA!" at bounding box center [606, 630] width 107 height 23
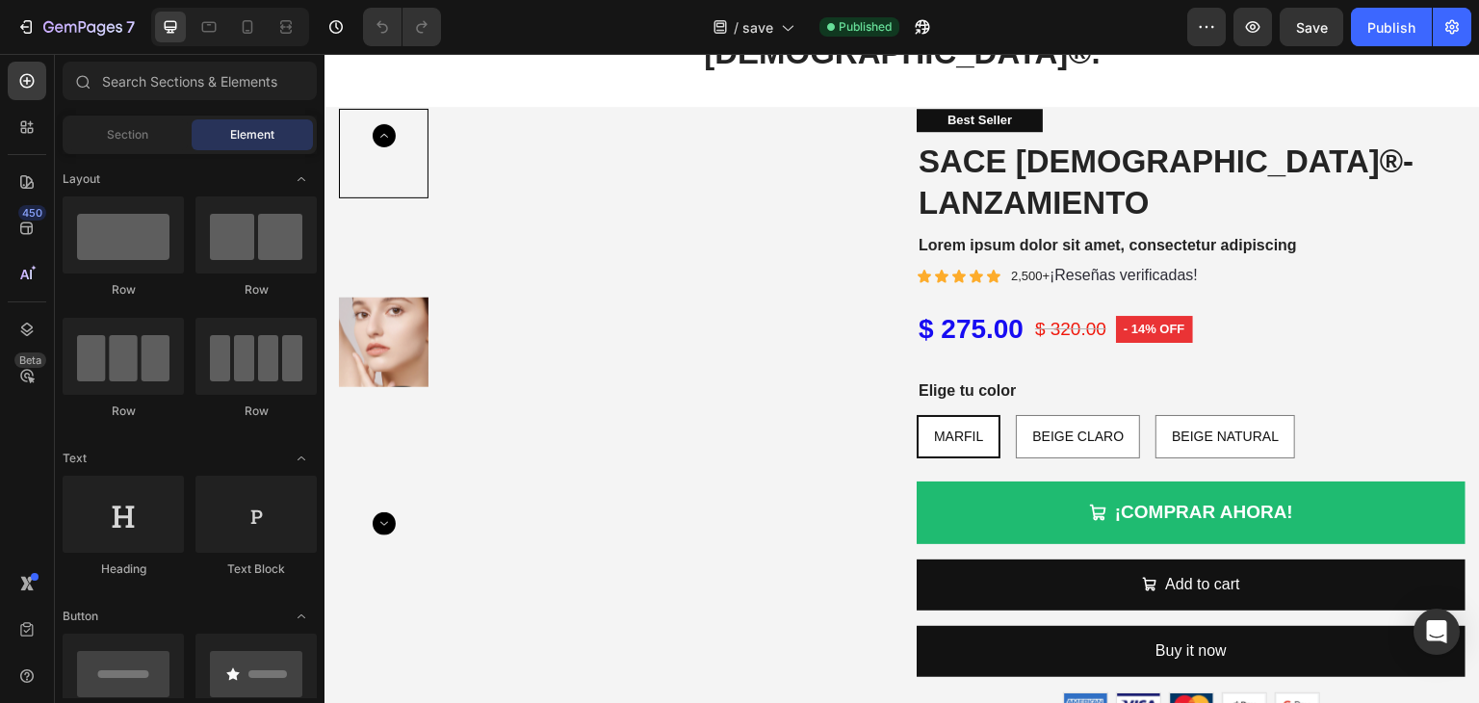
scroll to position [3519, 0]
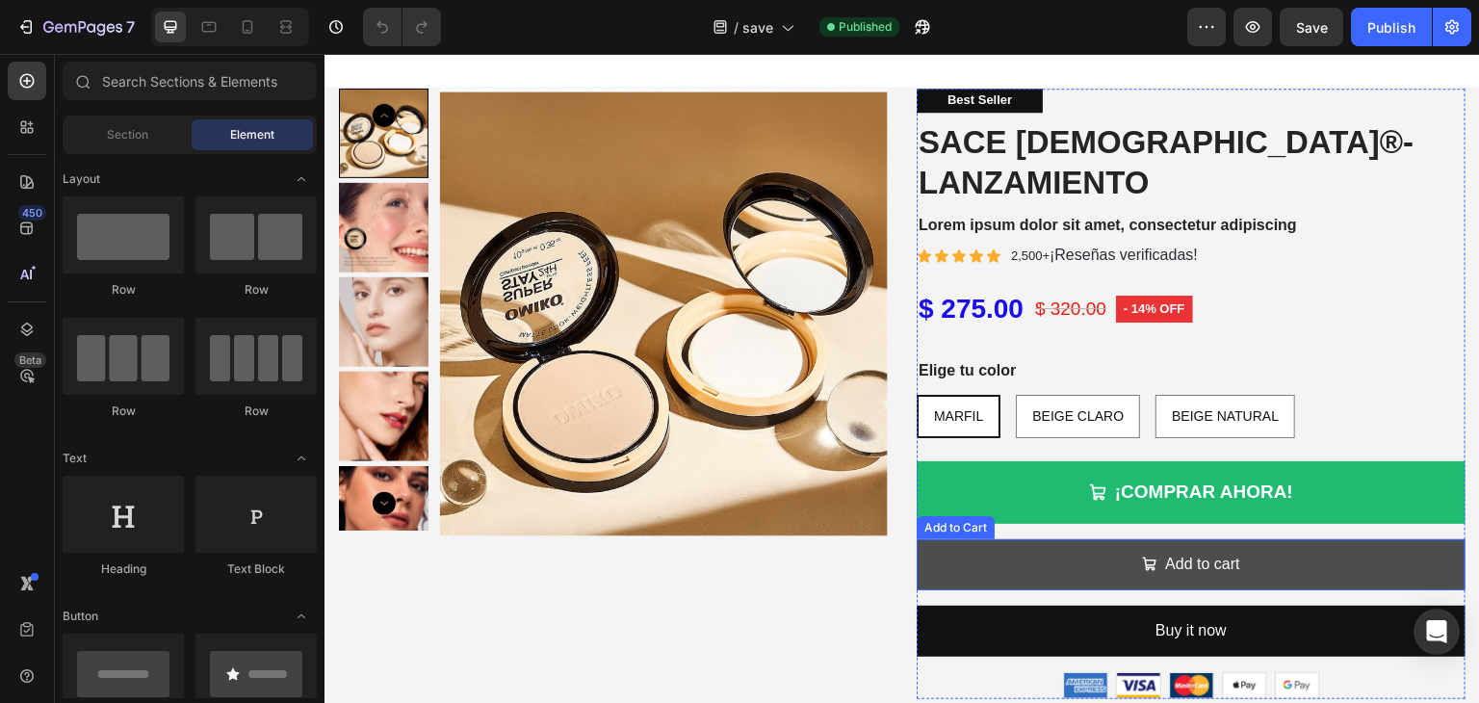
click at [1312, 539] on button "Add to cart" at bounding box center [1191, 564] width 549 height 51
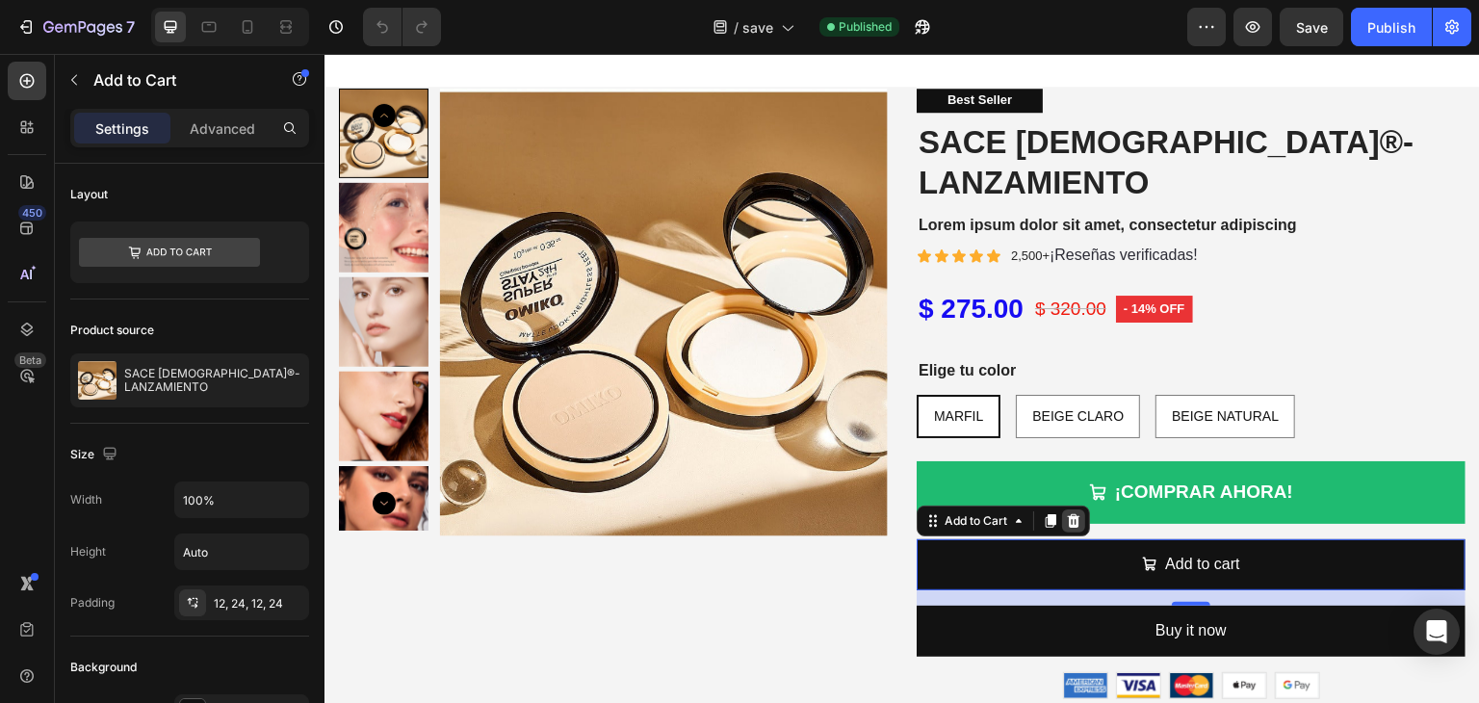
click at [1068, 514] on icon at bounding box center [1074, 520] width 13 height 13
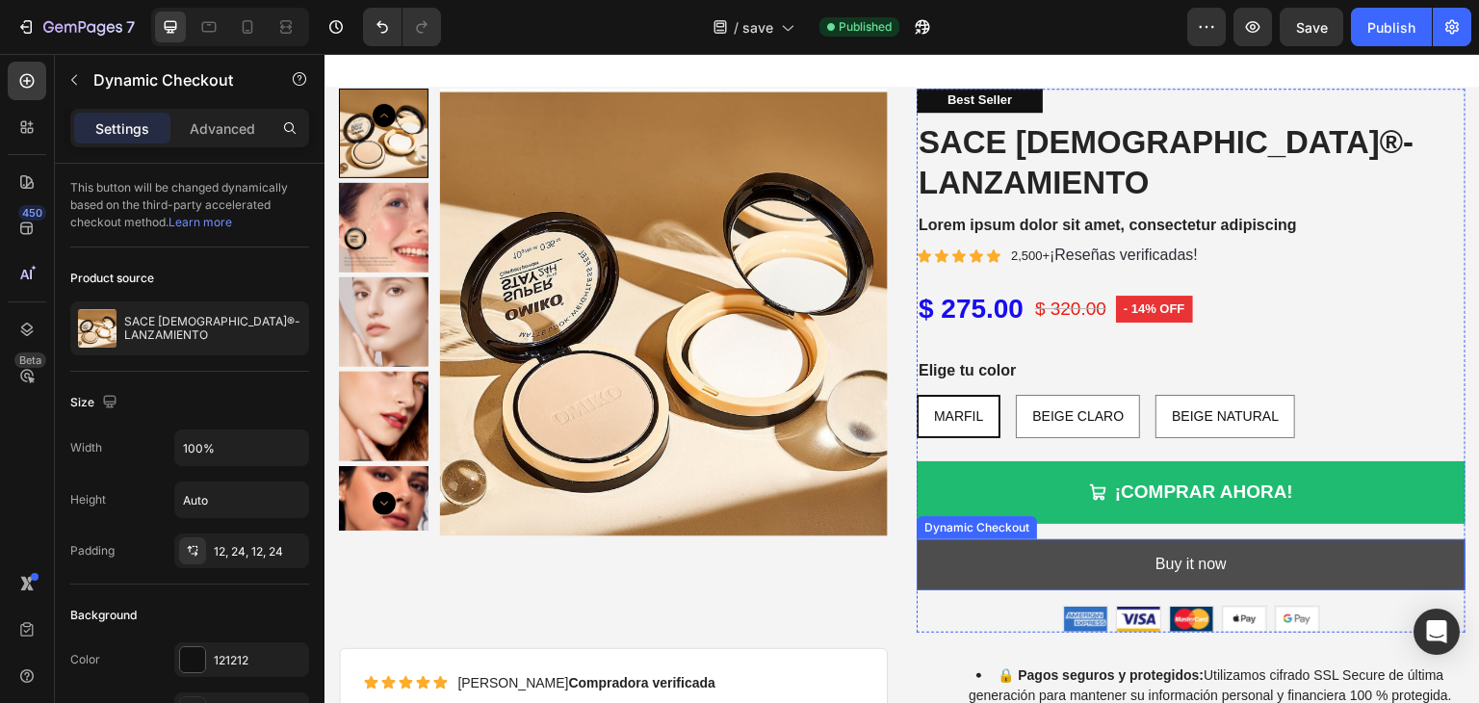
click at [1066, 539] on button "Buy it now" at bounding box center [1191, 564] width 549 height 51
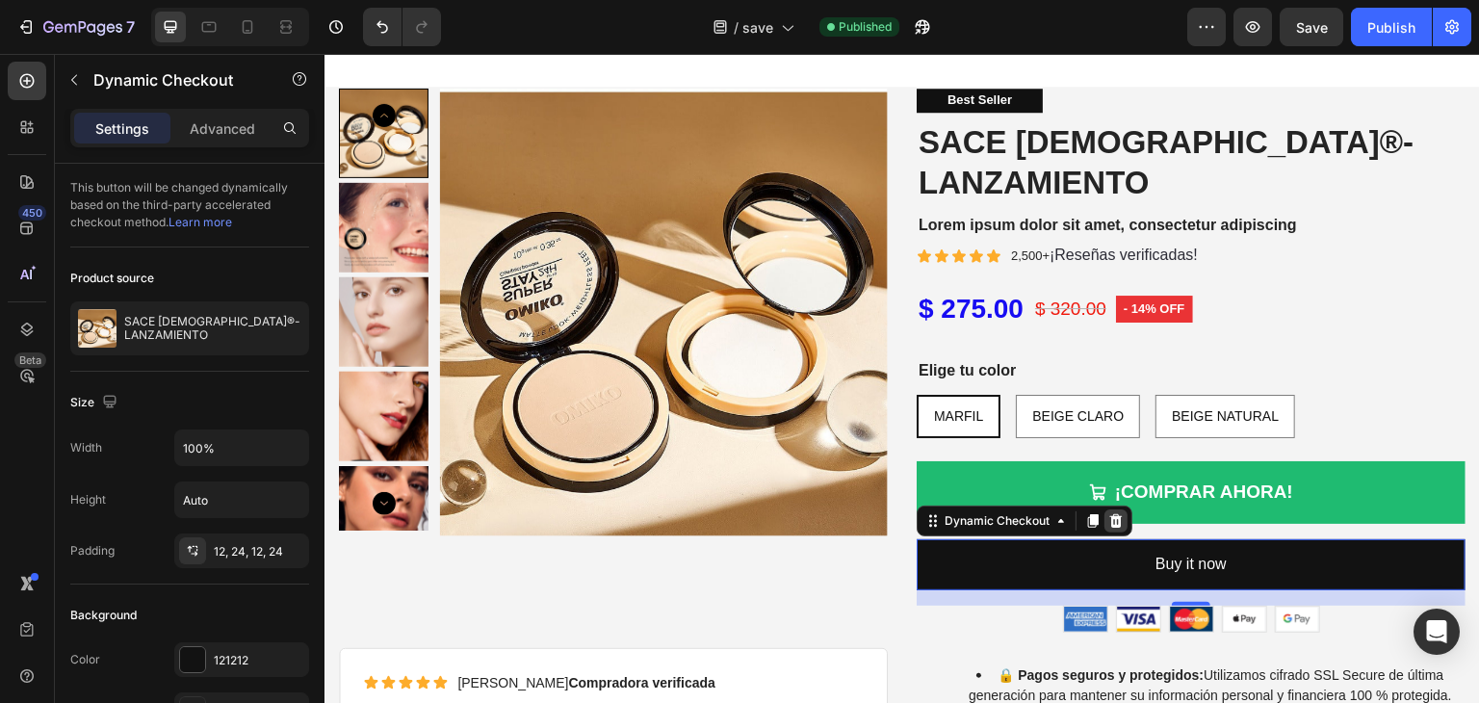
click at [1110, 514] on icon at bounding box center [1116, 520] width 13 height 13
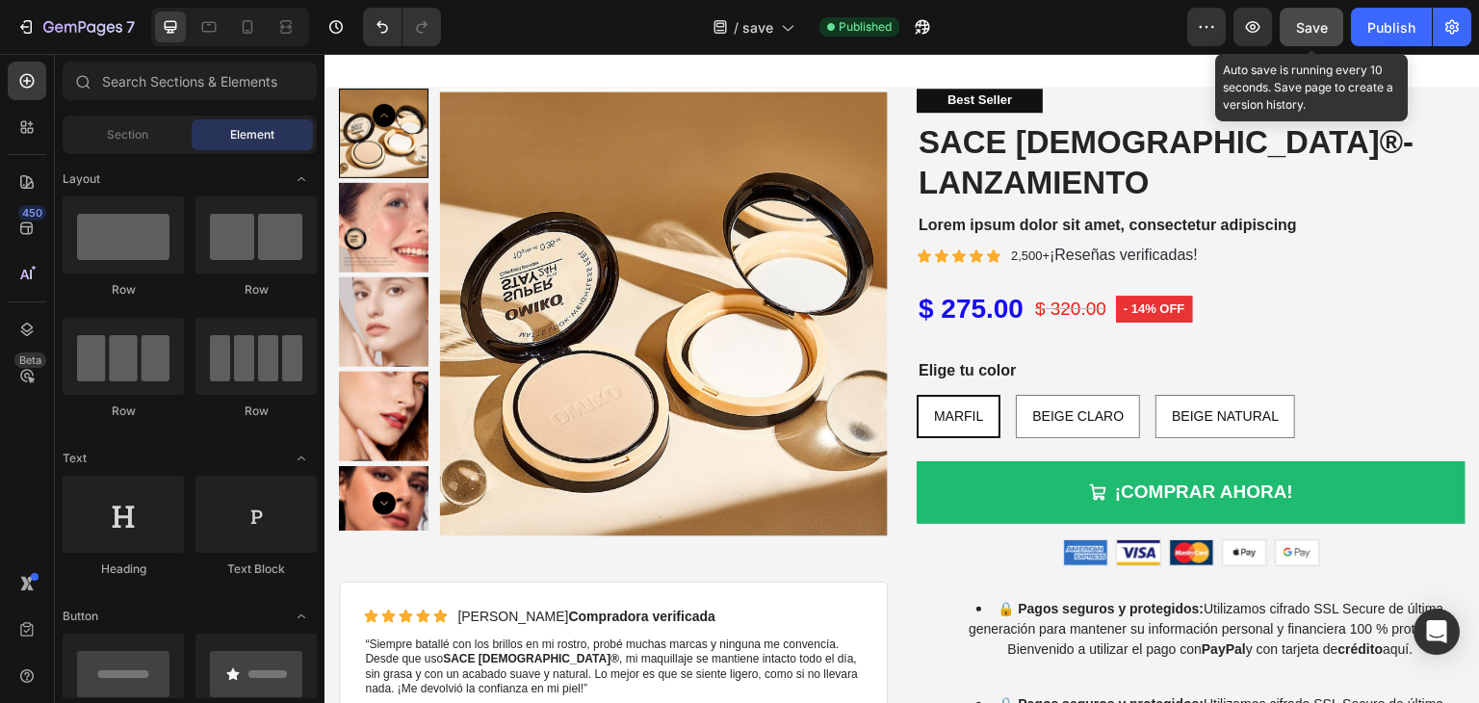
click at [1323, 21] on span "Save" at bounding box center [1312, 27] width 32 height 16
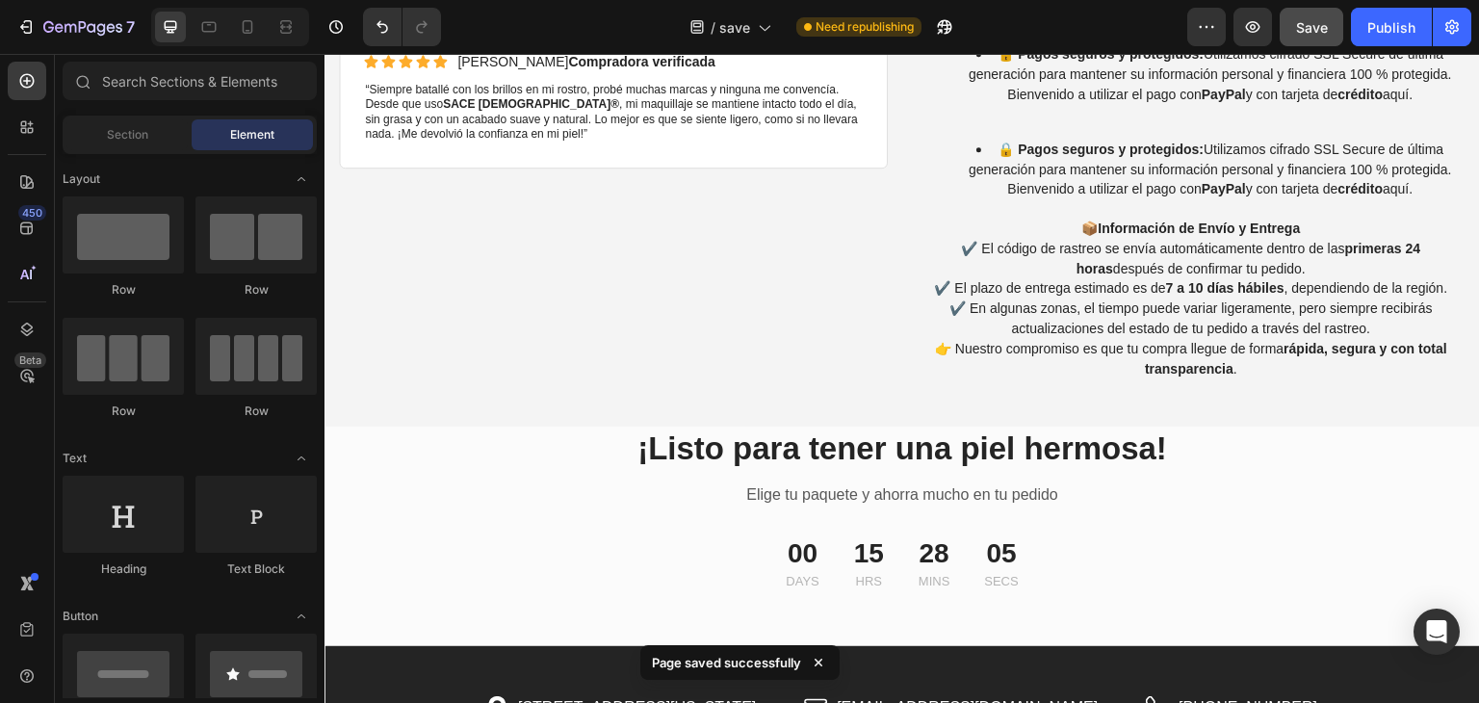
scroll to position [4067, 0]
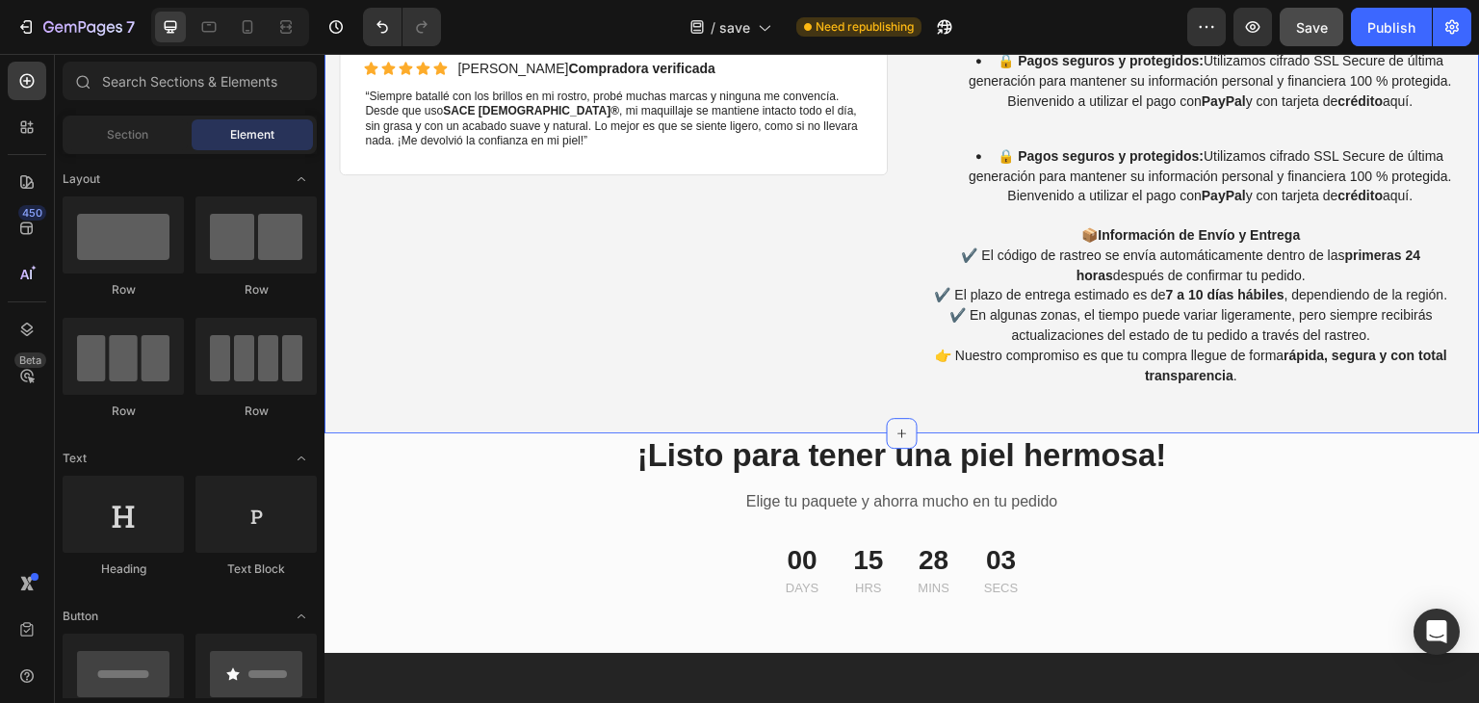
click at [892, 418] on div at bounding box center [902, 433] width 31 height 31
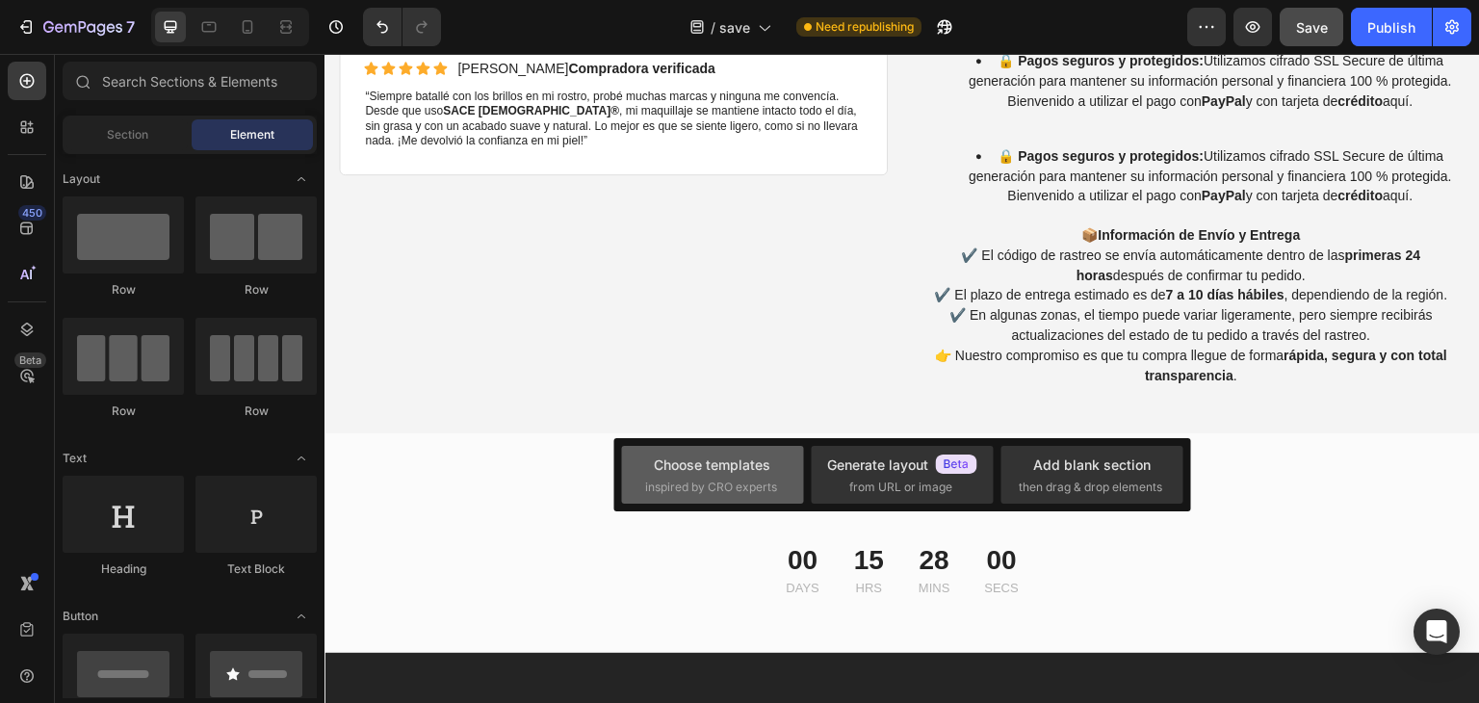
click at [723, 463] on div "Choose templates" at bounding box center [712, 464] width 117 height 20
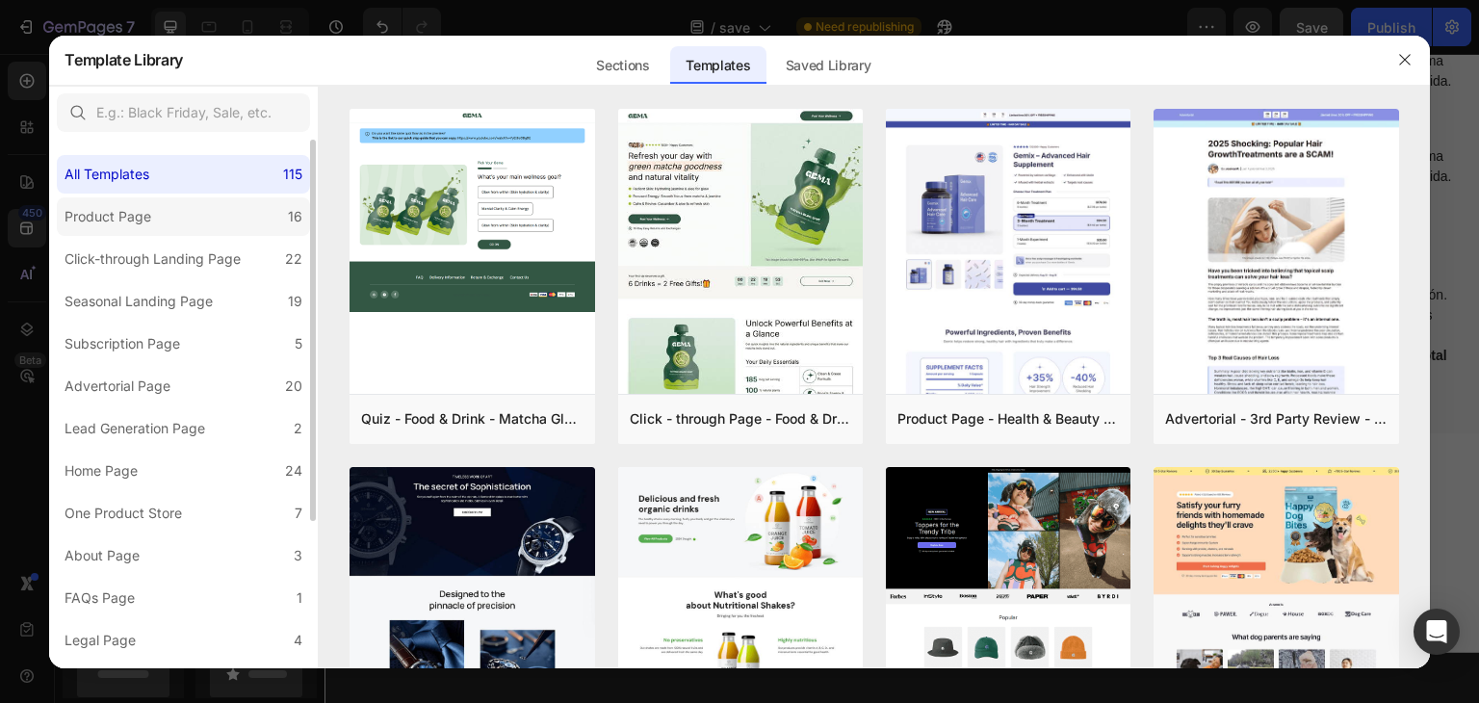
click at [146, 217] on div "Product Page" at bounding box center [108, 216] width 87 height 23
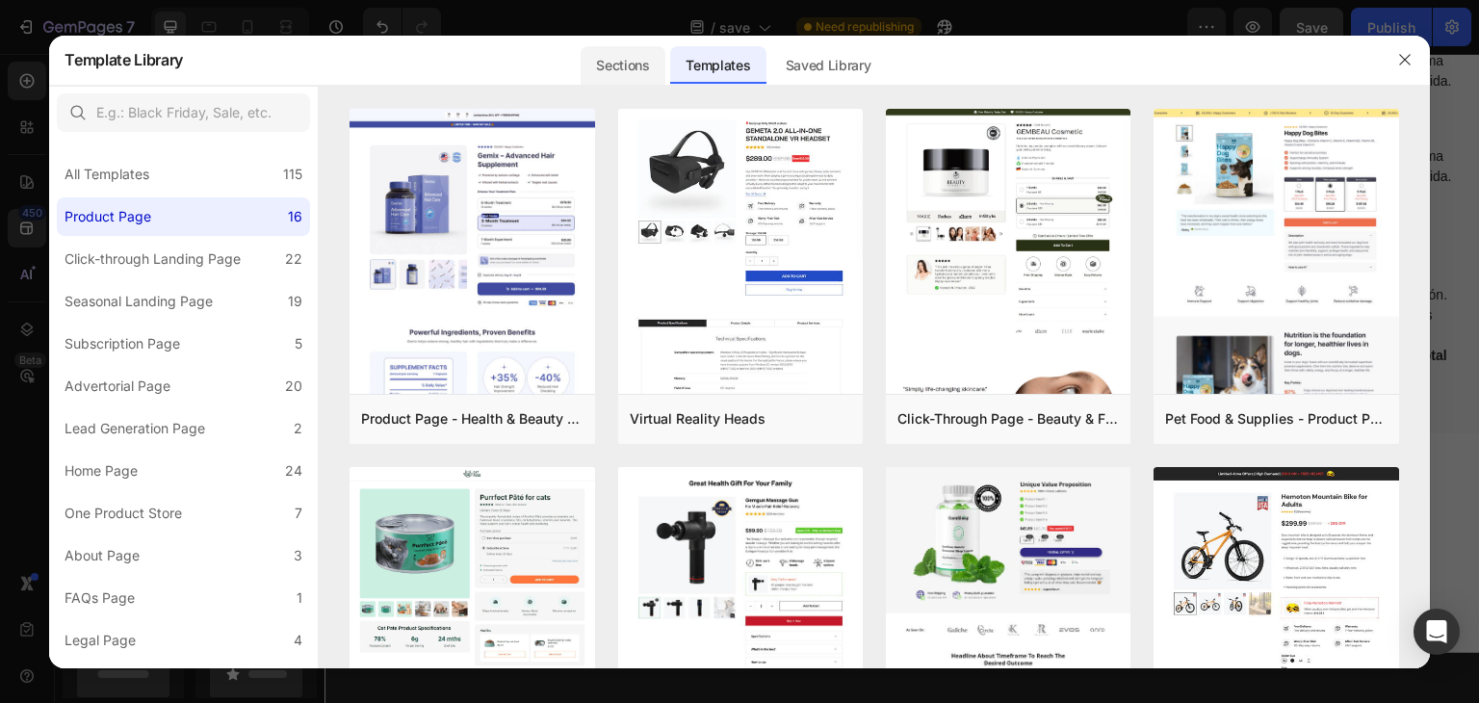
click at [608, 67] on div "Sections" at bounding box center [623, 65] width 84 height 39
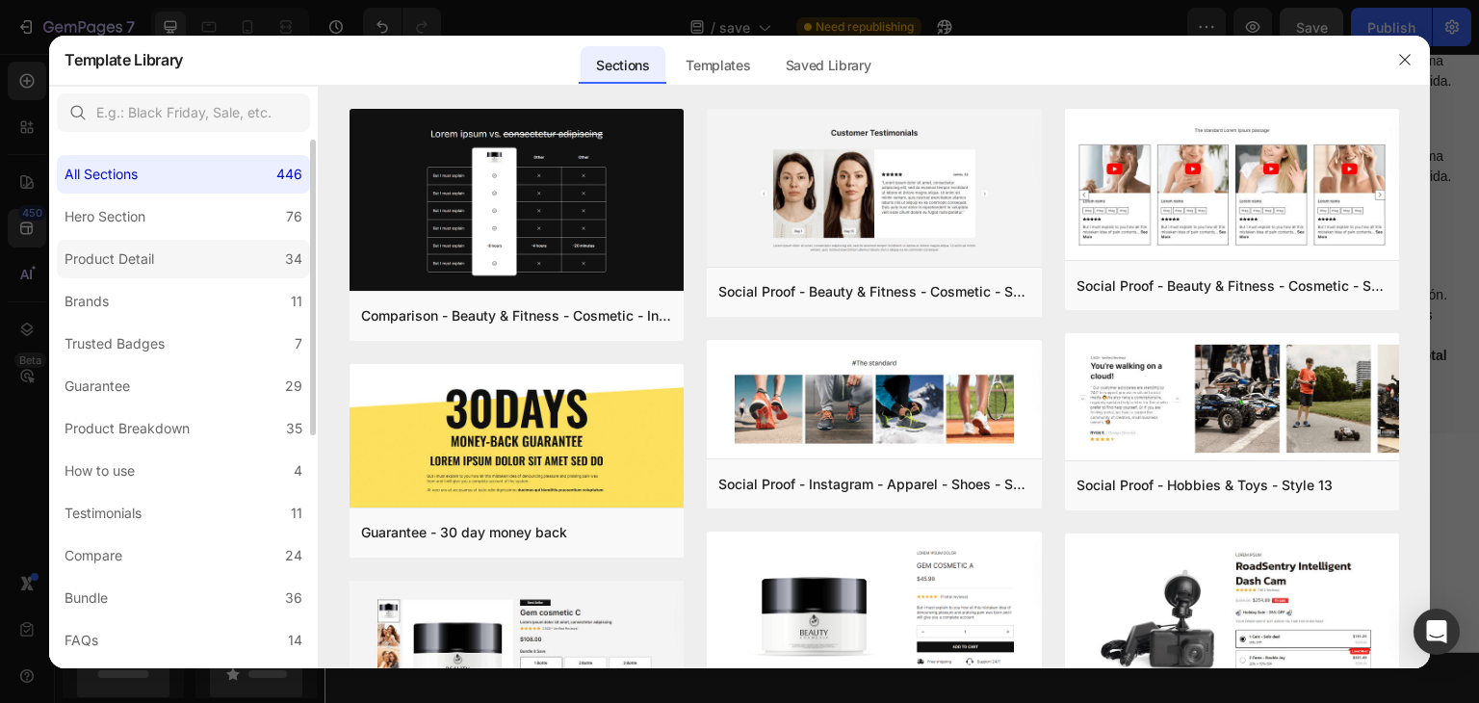
click at [148, 248] on div "Product Detail" at bounding box center [110, 258] width 90 height 23
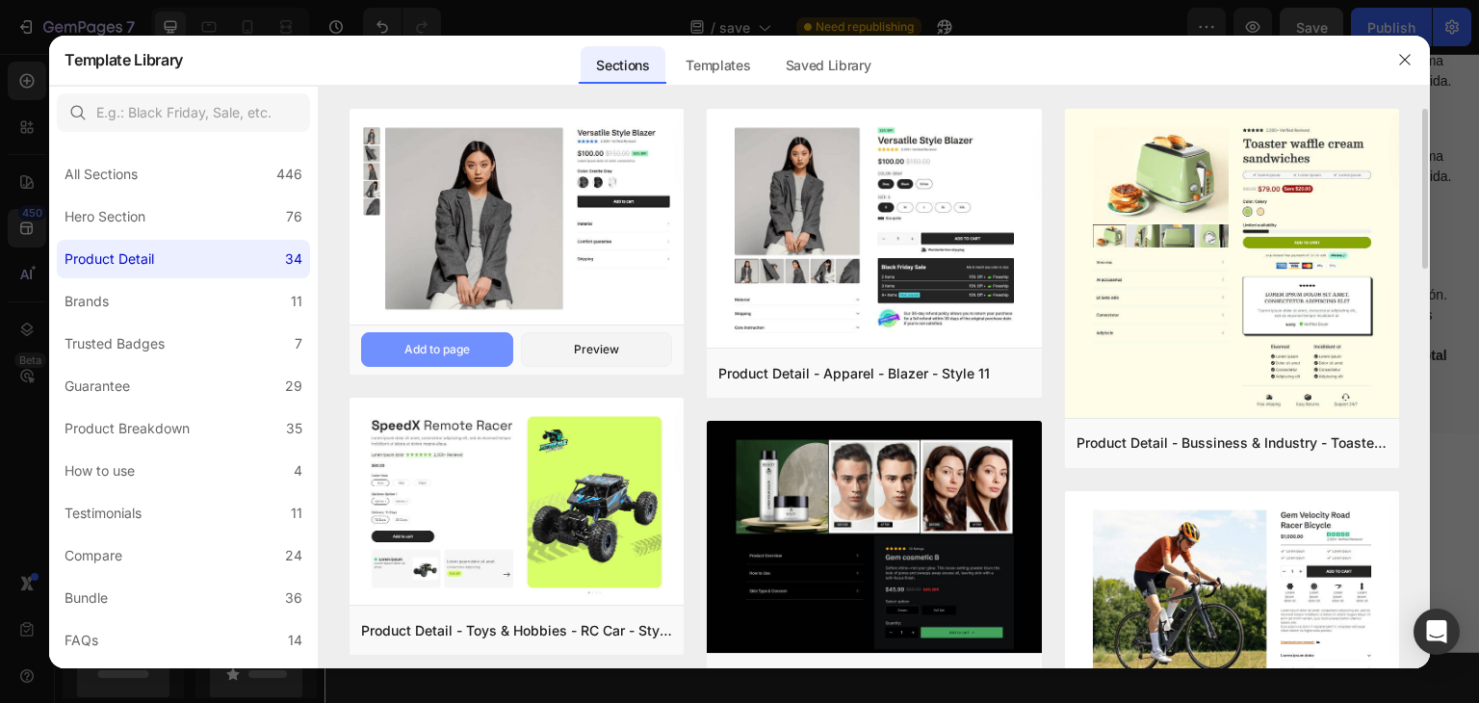
click at [468, 348] on div "Add to page" at bounding box center [436, 349] width 65 height 17
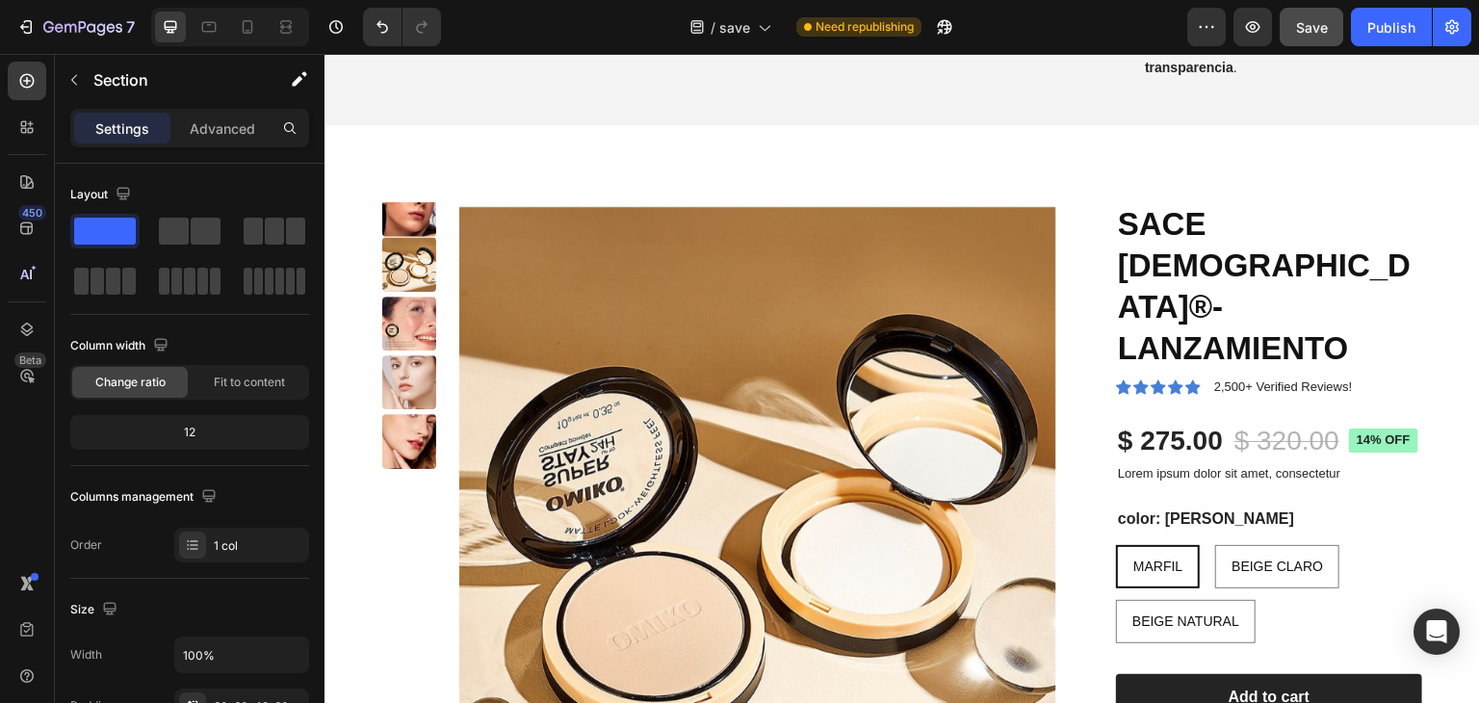
scroll to position [4421, 0]
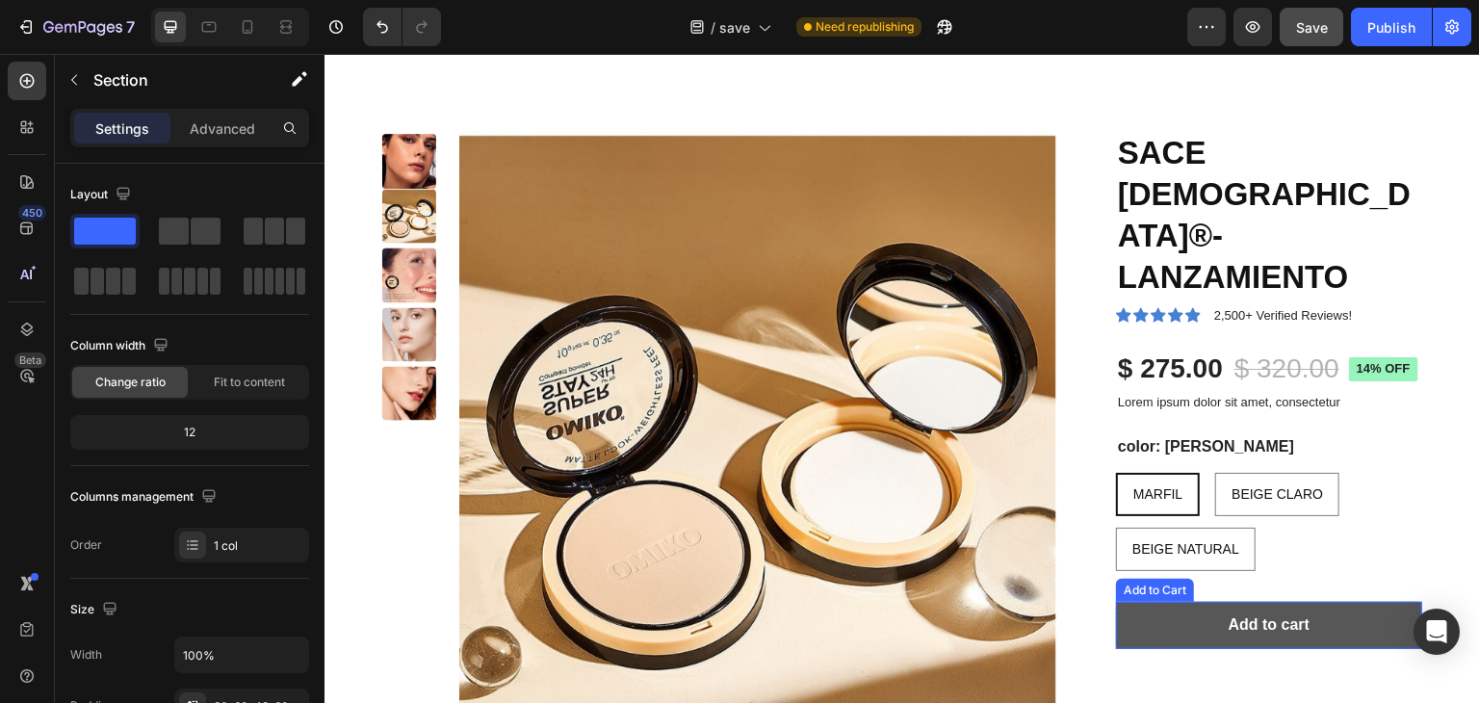
click at [1321, 602] on button "Add to cart" at bounding box center [1269, 625] width 306 height 47
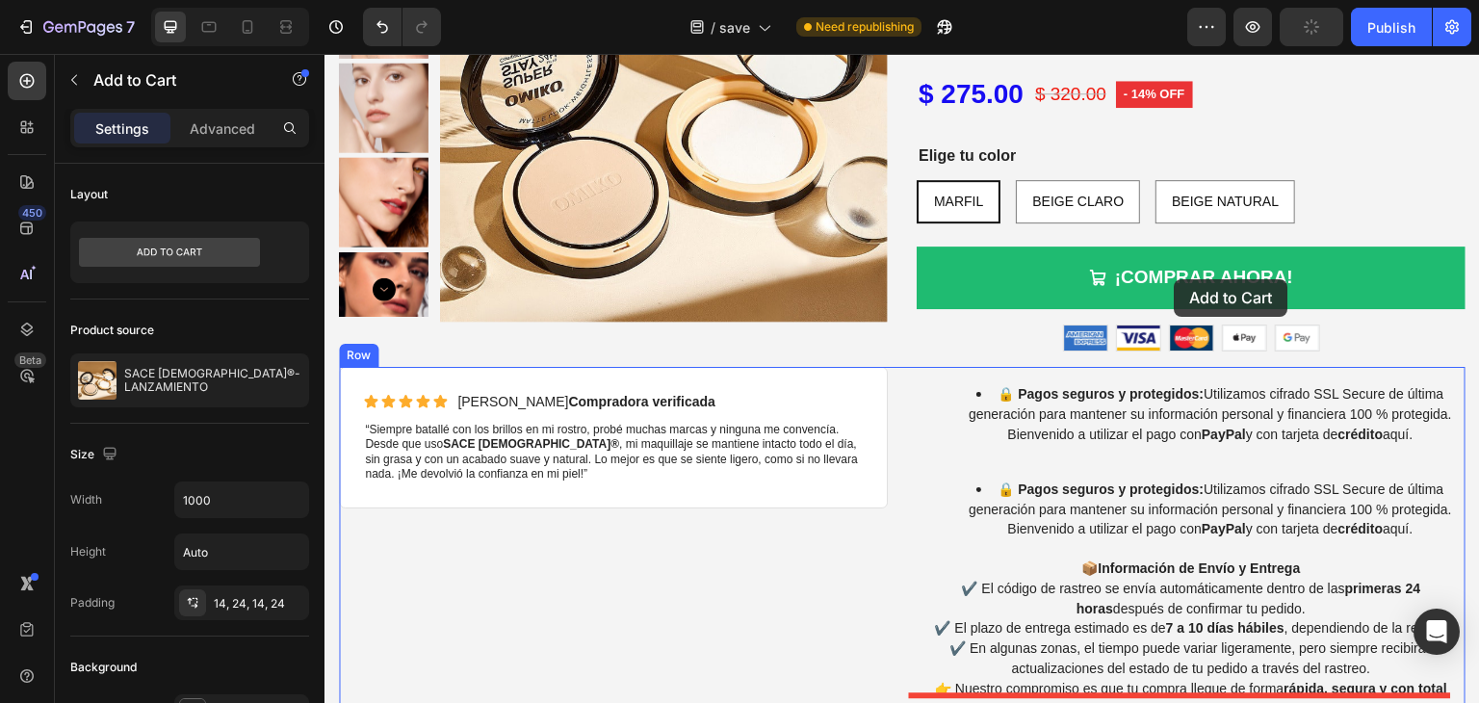
scroll to position [3690, 0]
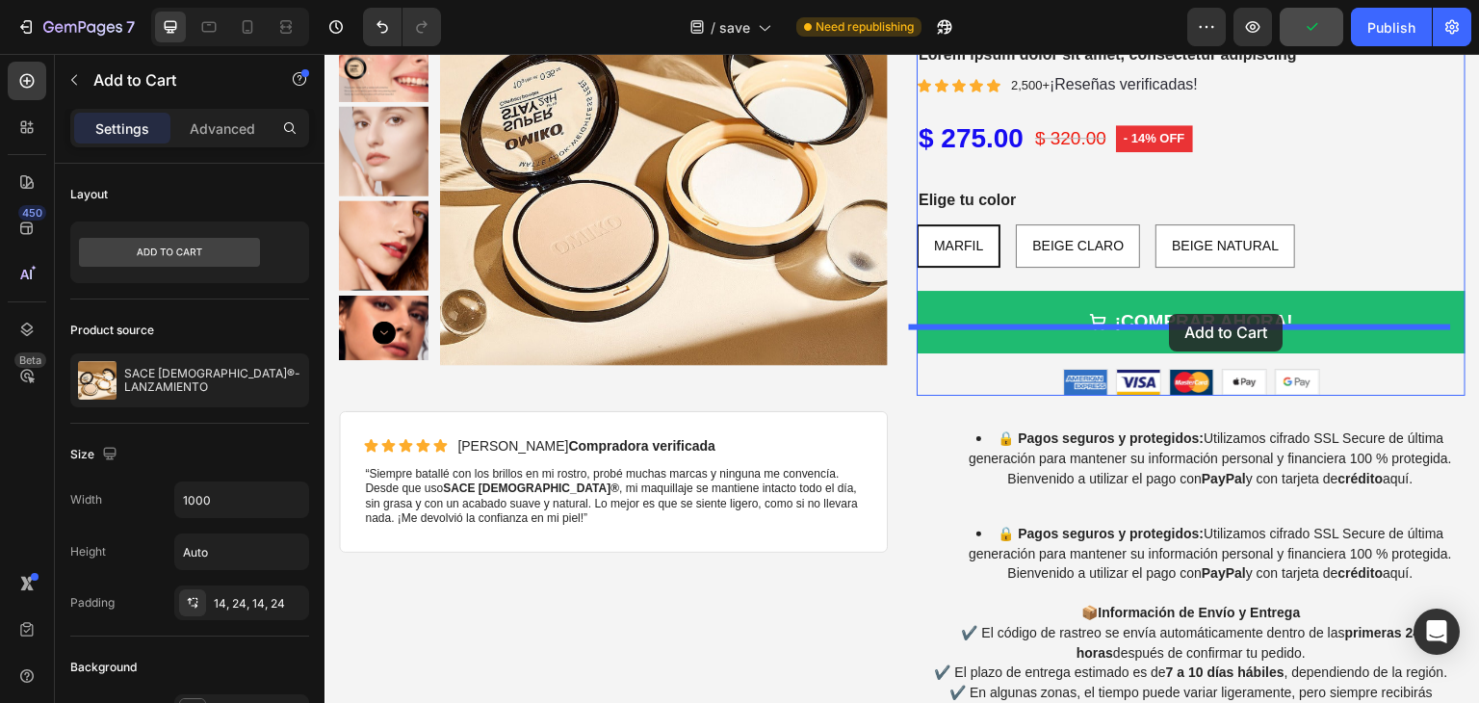
drag, startPoint x: 1117, startPoint y: 533, endPoint x: 1169, endPoint y: 315, distance: 224.7
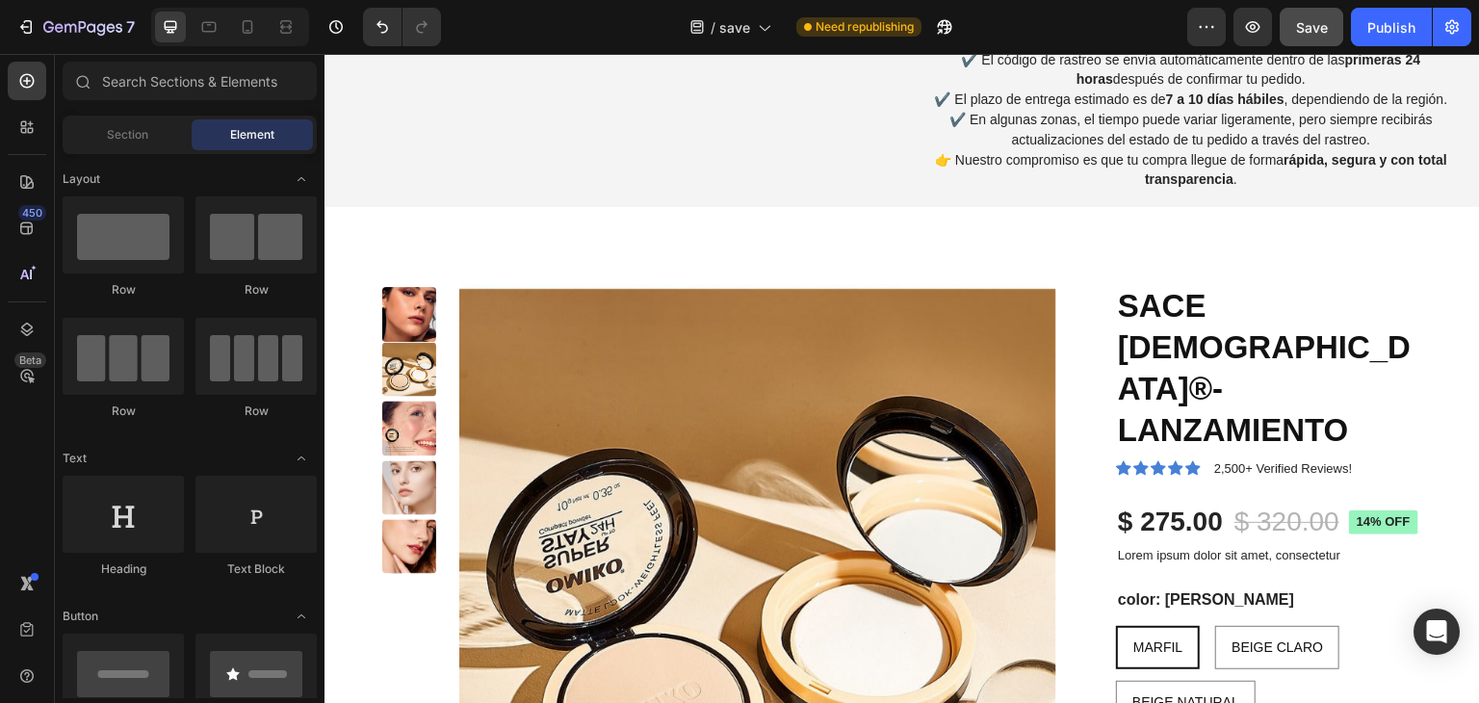
scroll to position [4113, 0]
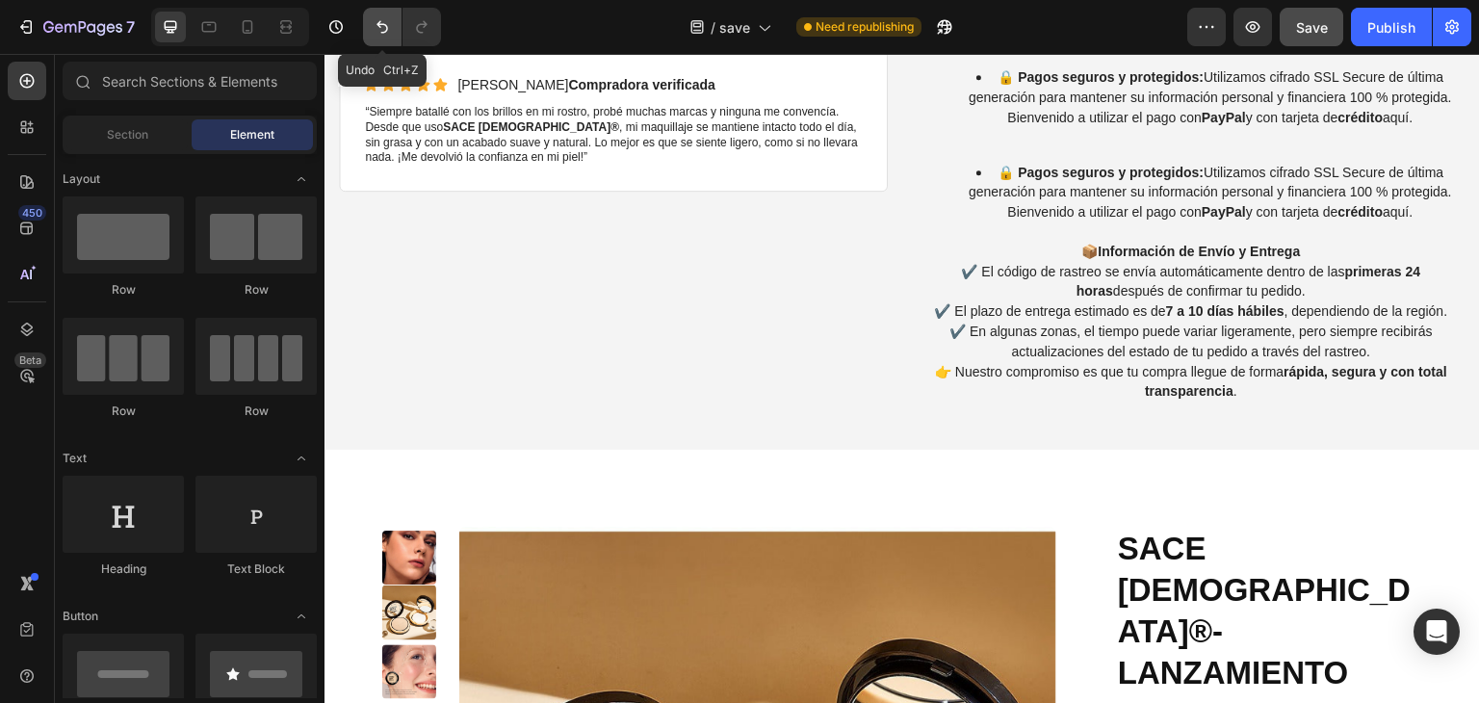
click at [376, 32] on icon "Undo/Redo" at bounding box center [382, 26] width 19 height 19
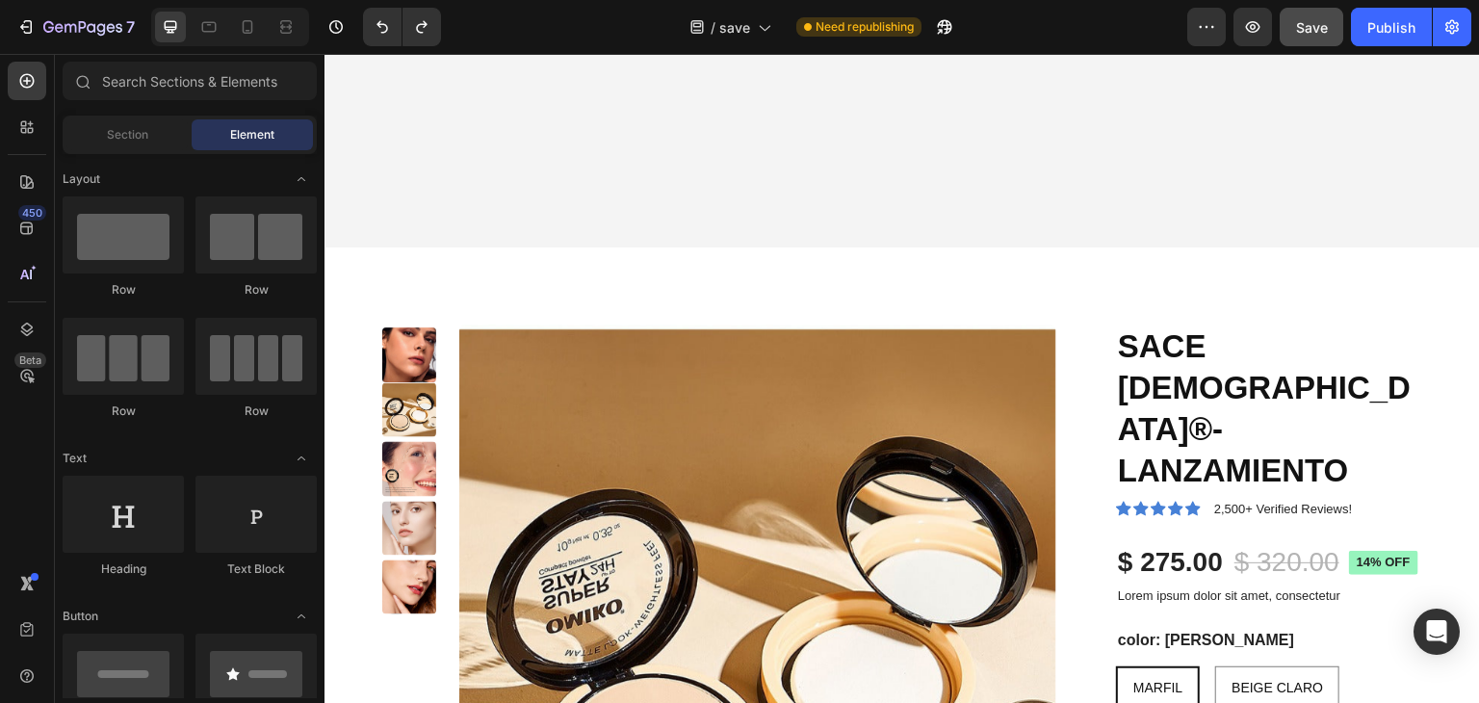
scroll to position [4626, 0]
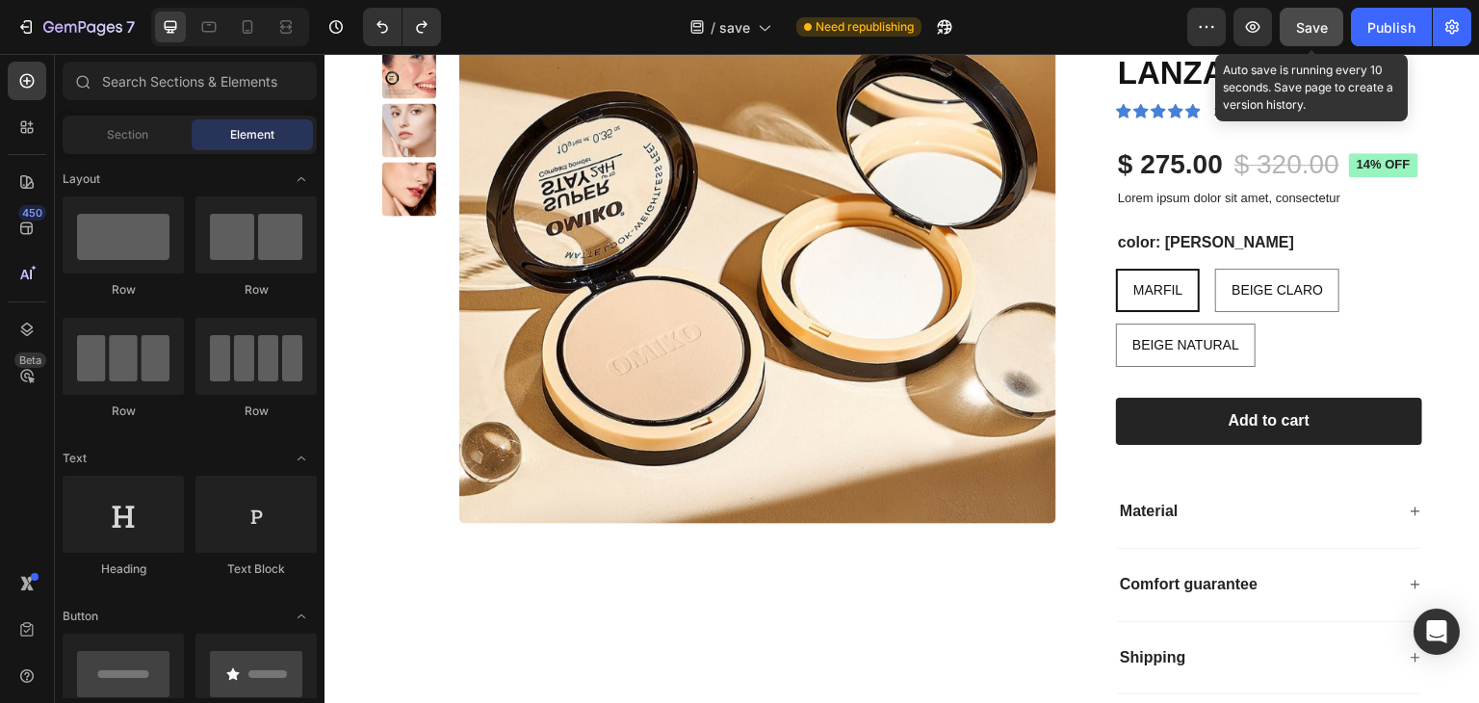
click at [1313, 17] on div "Save" at bounding box center [1312, 27] width 32 height 20
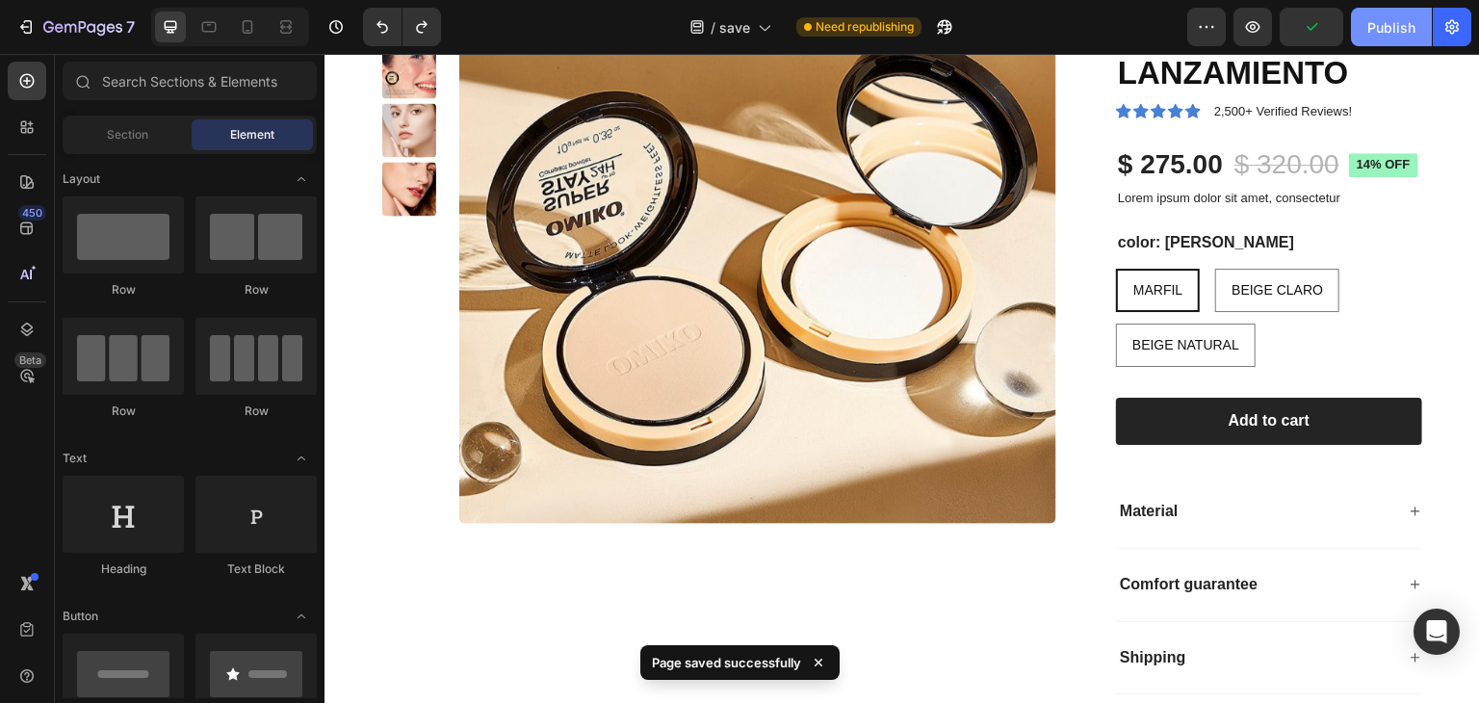
click at [1391, 32] on div "Publish" at bounding box center [1391, 27] width 48 height 20
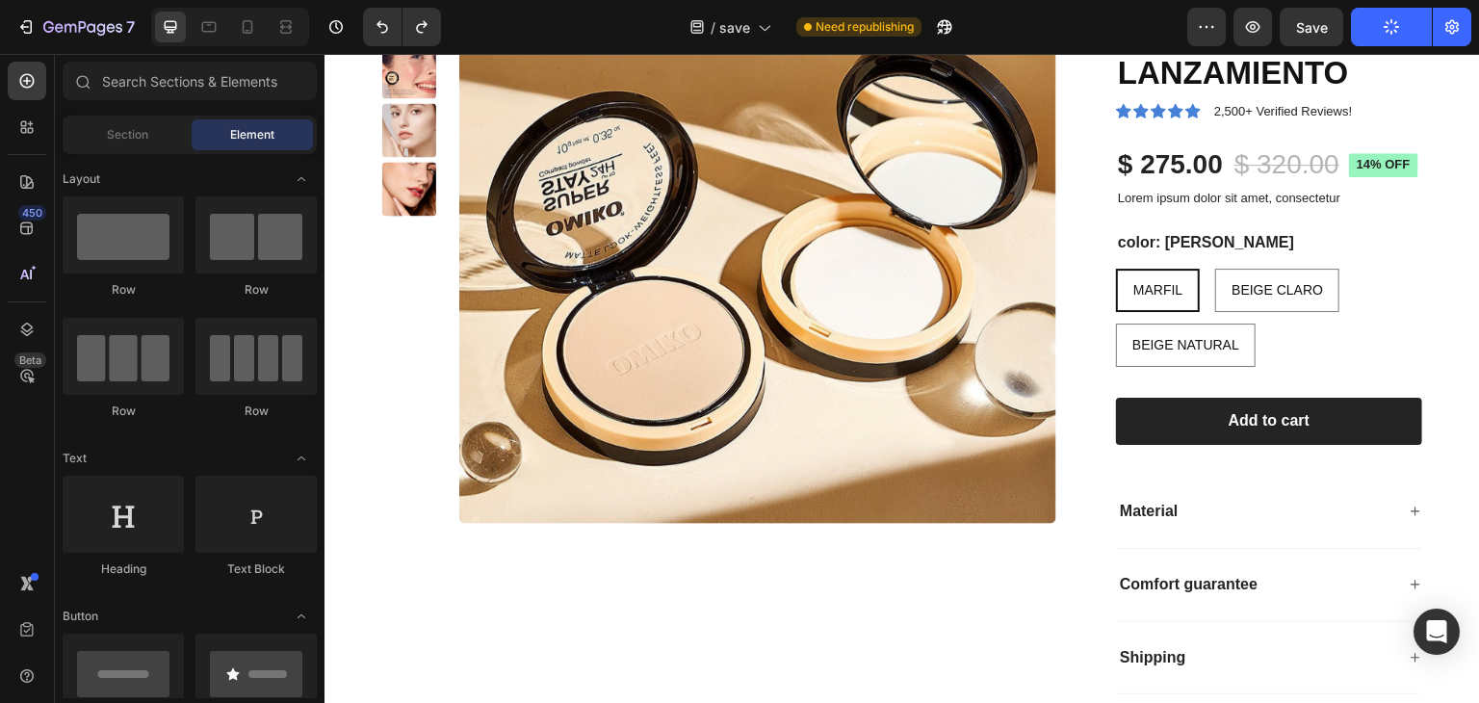
click at [1391, 32] on icon "button" at bounding box center [1391, 26] width 21 height 21
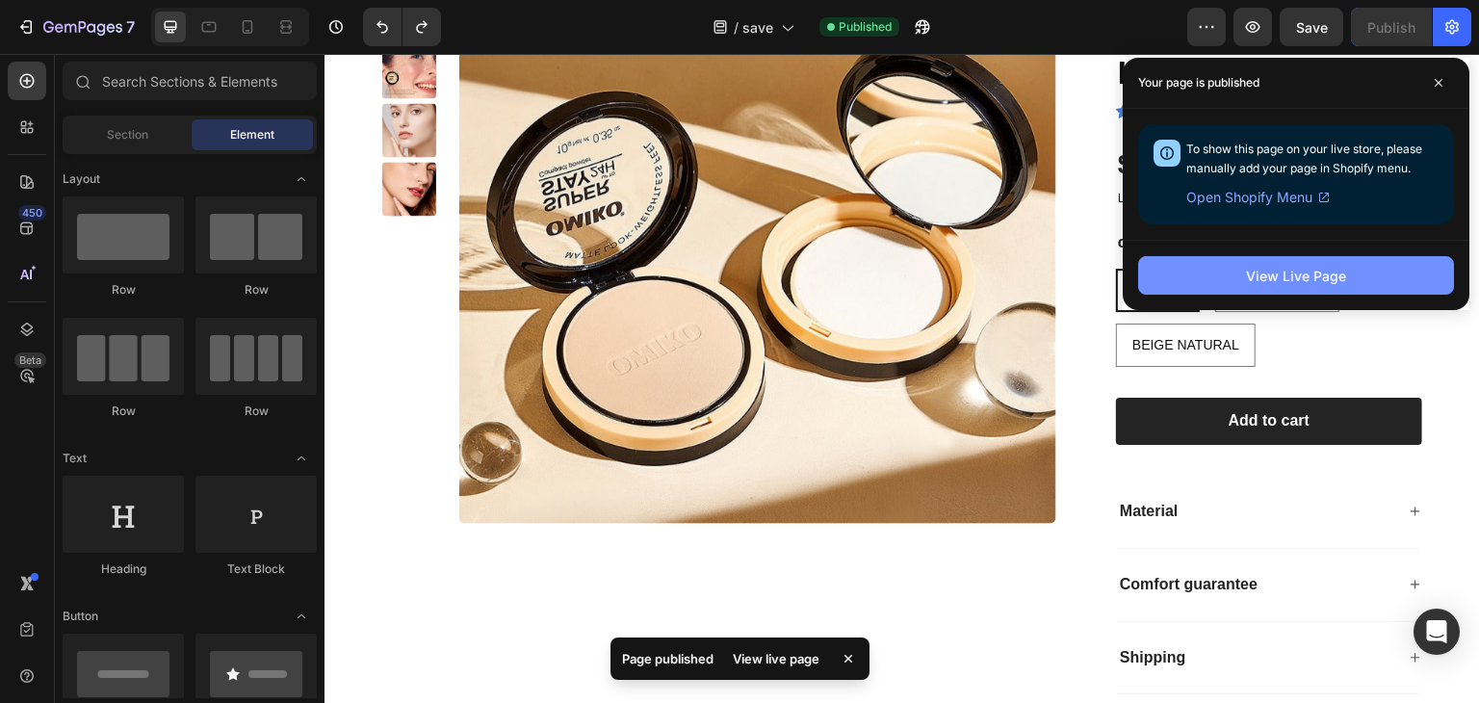
click at [1294, 263] on button "View Live Page" at bounding box center [1296, 275] width 316 height 39
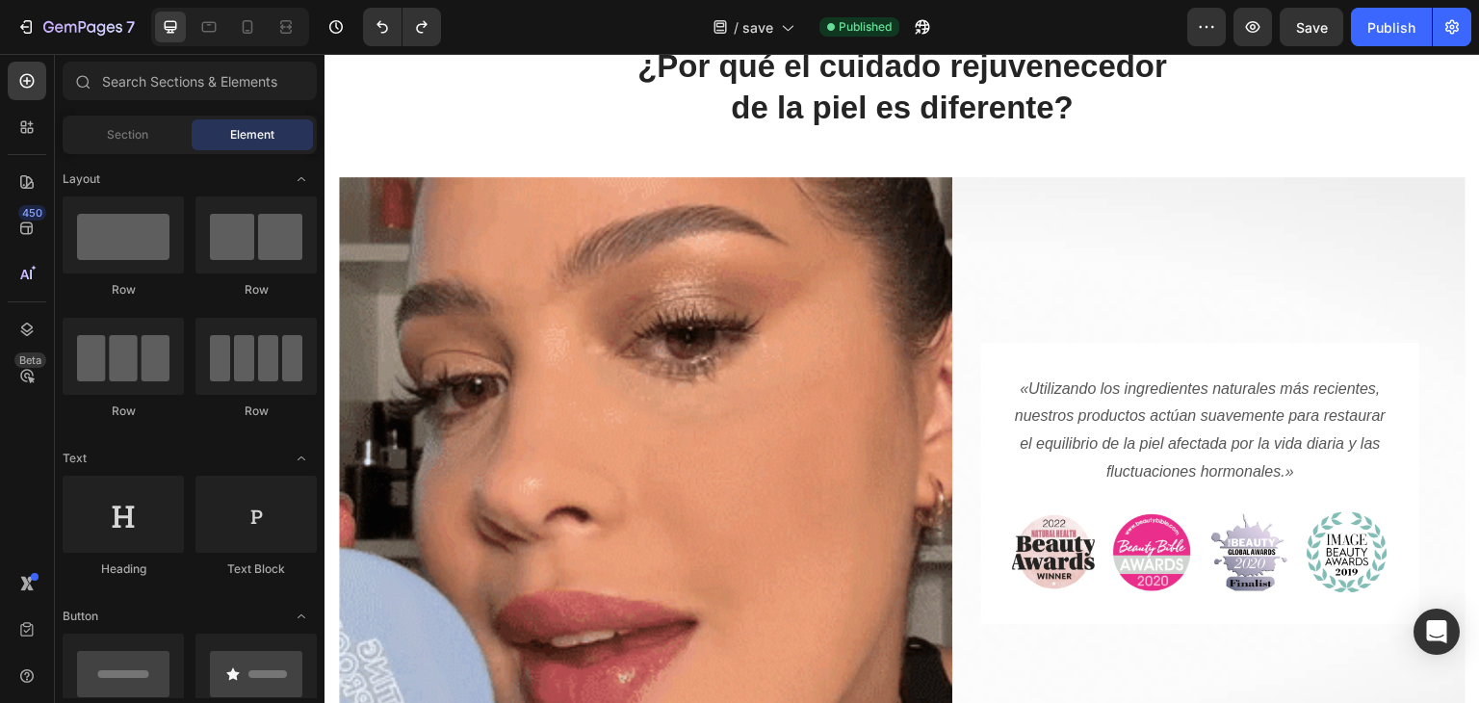
scroll to position [555, 0]
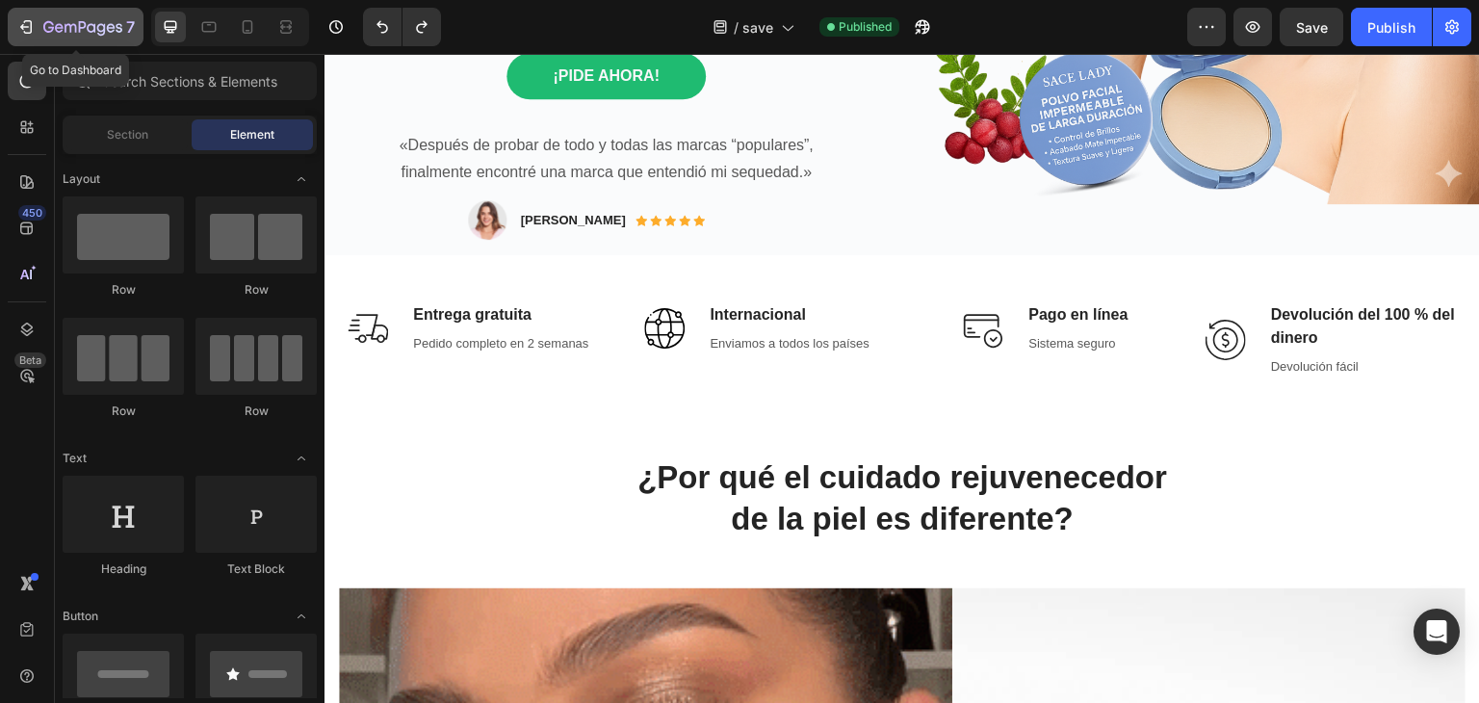
click at [59, 28] on icon "button" at bounding box center [59, 27] width 9 height 9
